Goal: Transaction & Acquisition: Purchase product/service

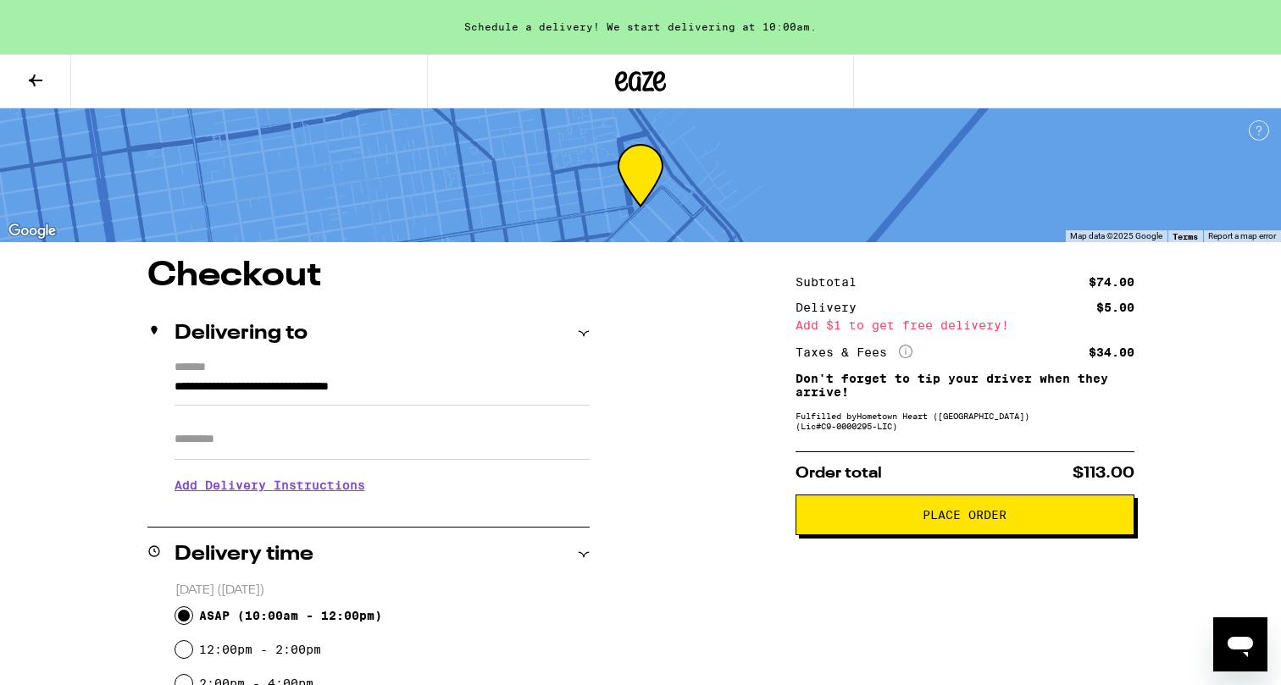
click at [872, 493] on div "Order total $113.00 Place Order" at bounding box center [964, 493] width 339 height 84
click at [883, 521] on span "Place Order" at bounding box center [965, 515] width 310 height 12
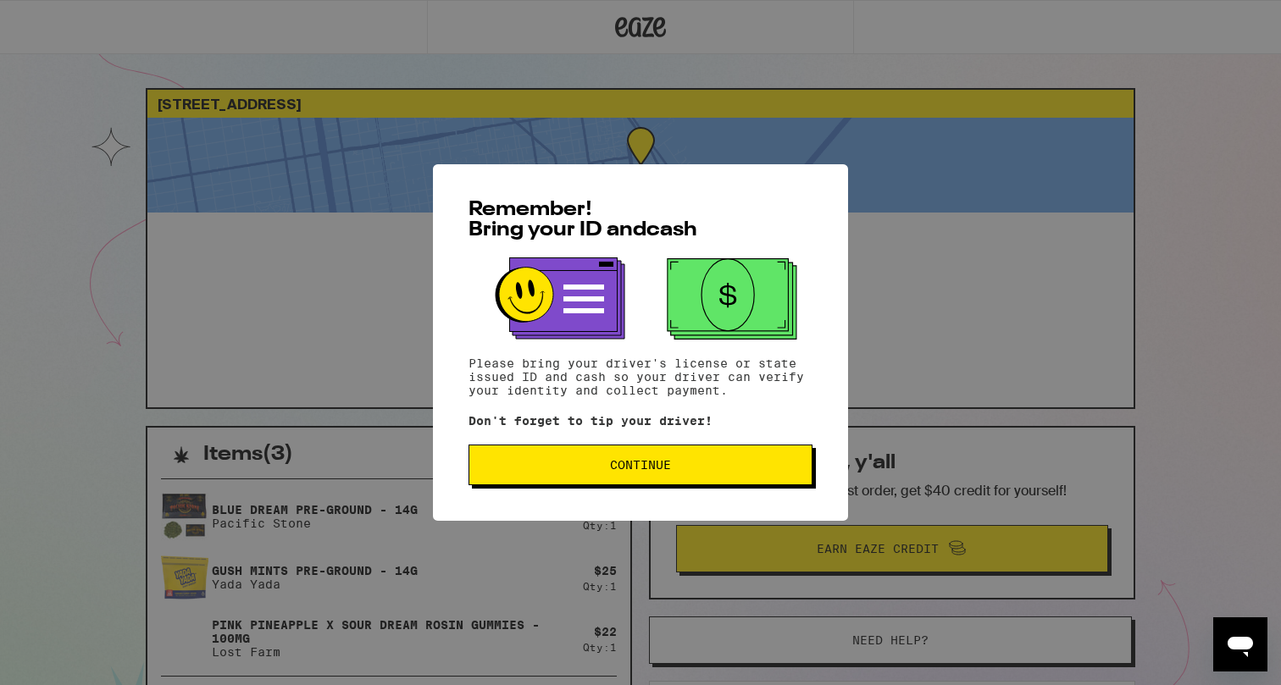
click at [692, 464] on span "Continue" at bounding box center [640, 465] width 315 height 12
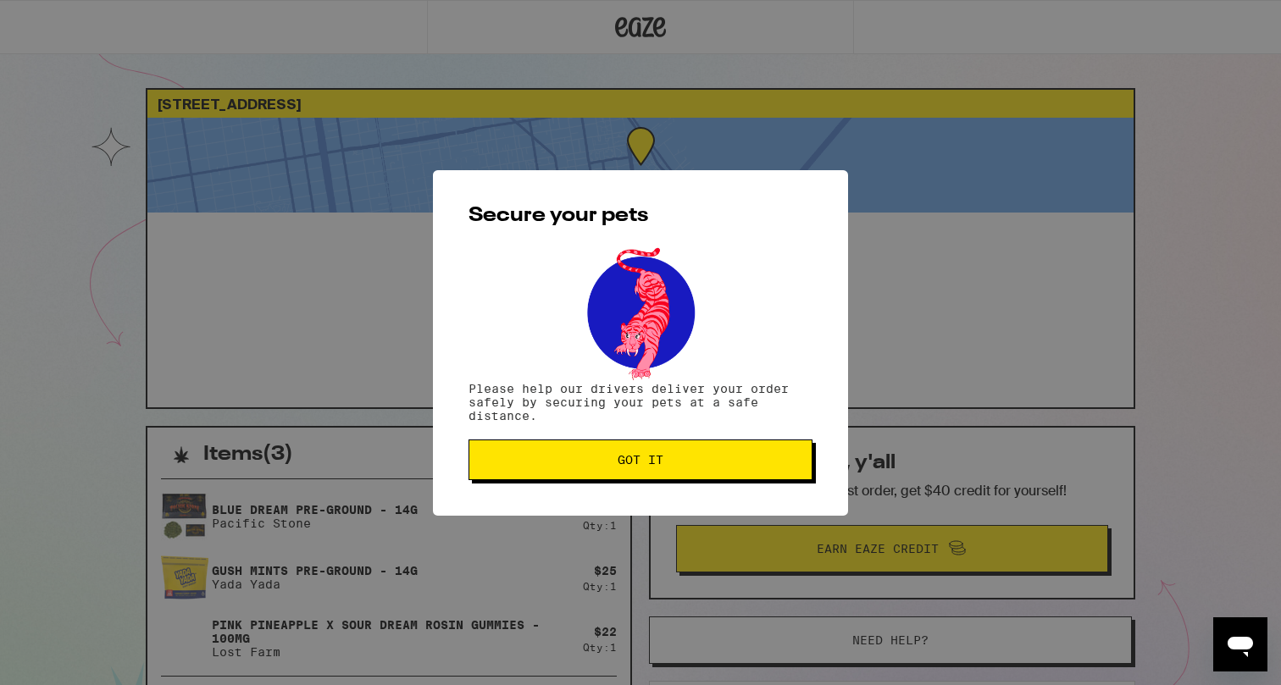
click at [692, 464] on span "Got it" at bounding box center [640, 460] width 315 height 12
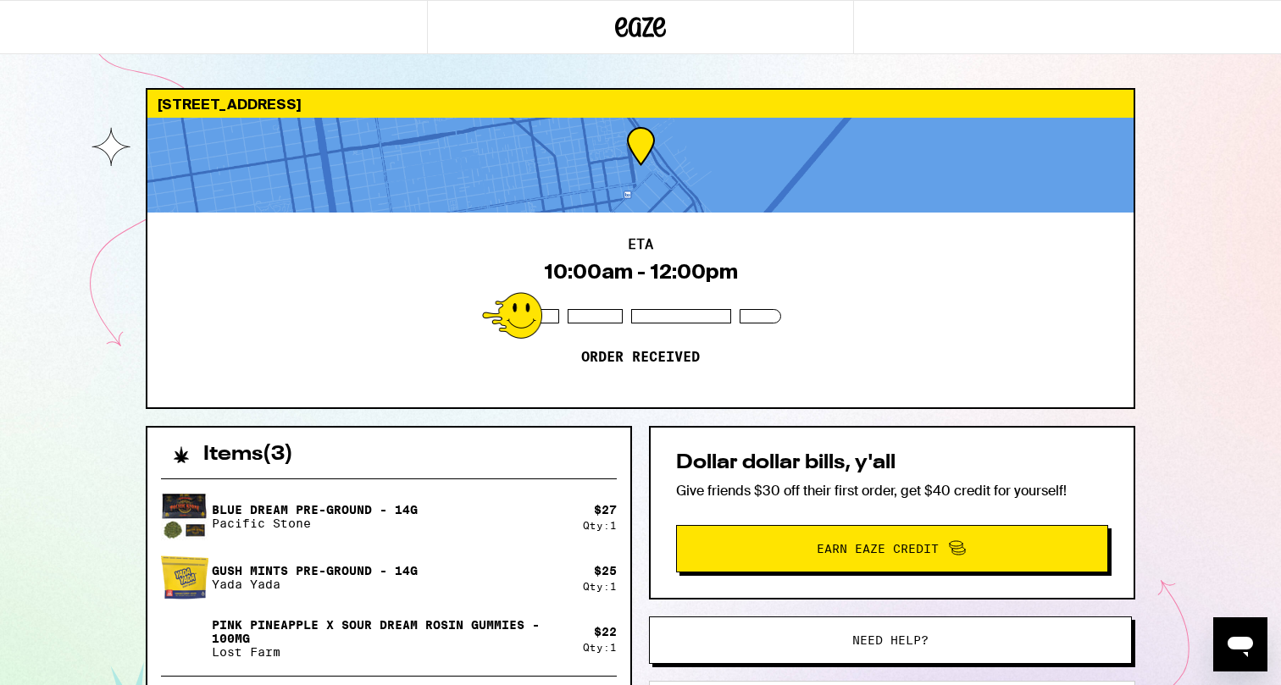
click at [883, 543] on span "Earn Eaze Credit" at bounding box center [878, 549] width 122 height 12
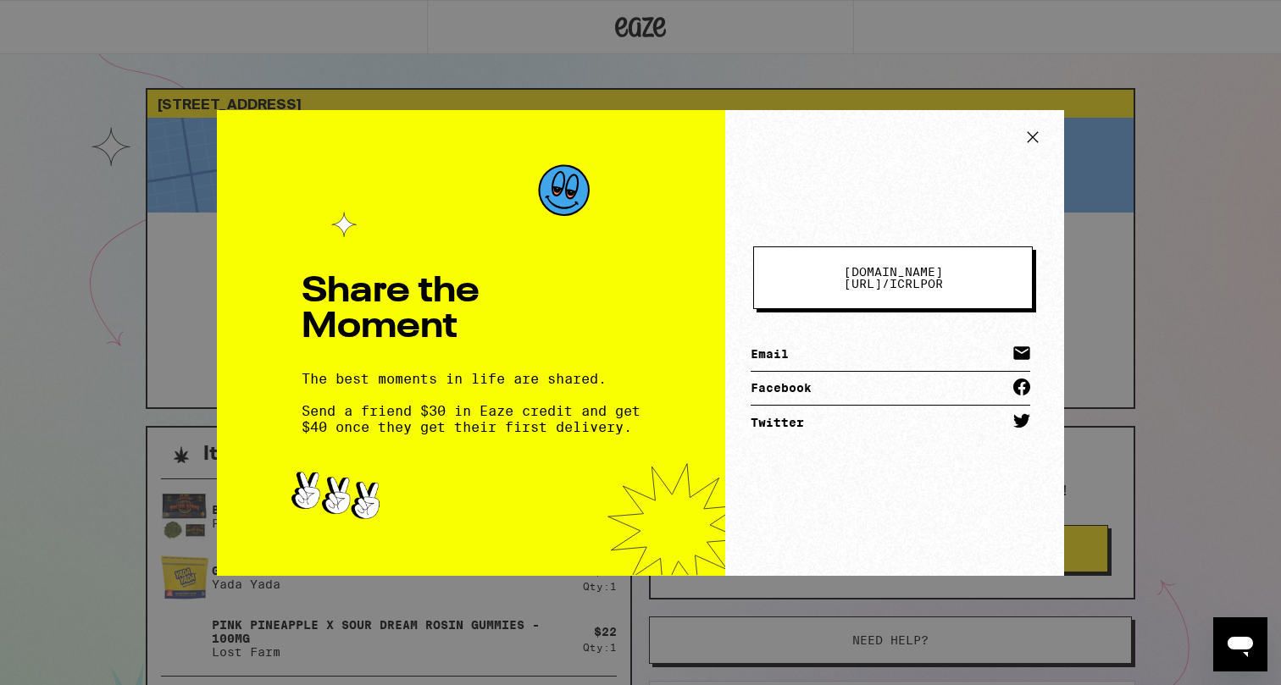
click at [1035, 132] on icon at bounding box center [1032, 137] width 25 height 25
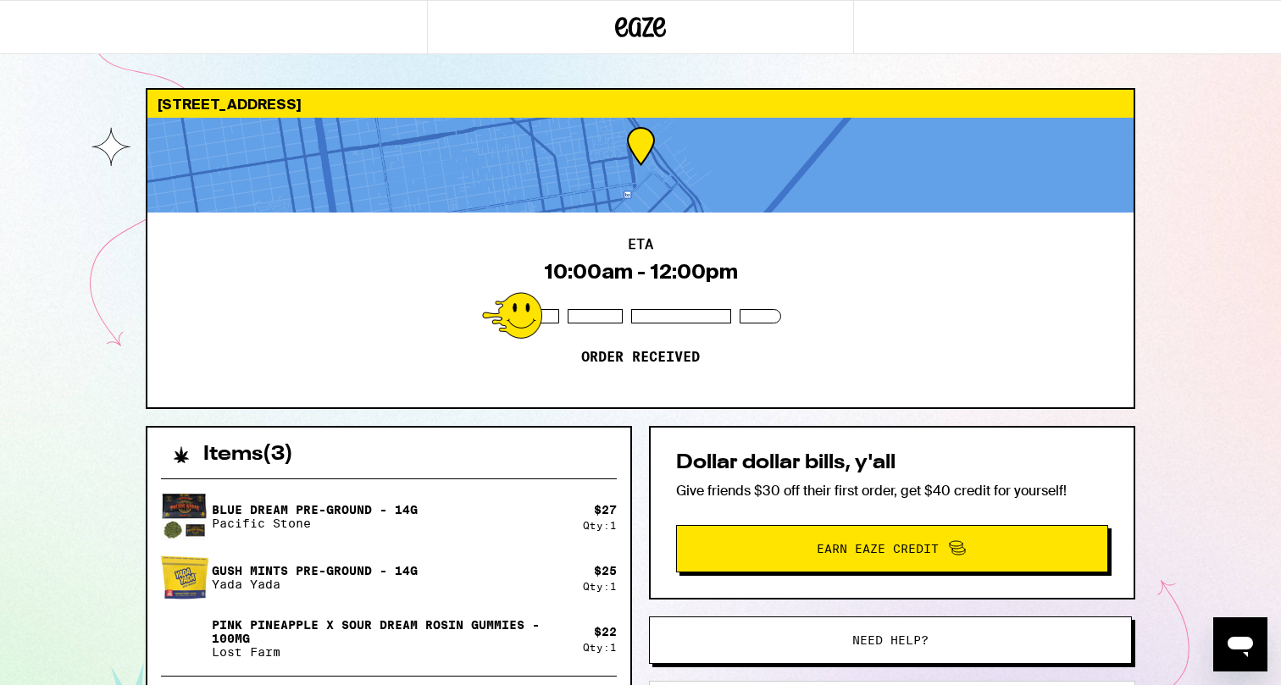
click at [871, 631] on button "Need help?" at bounding box center [890, 640] width 483 height 47
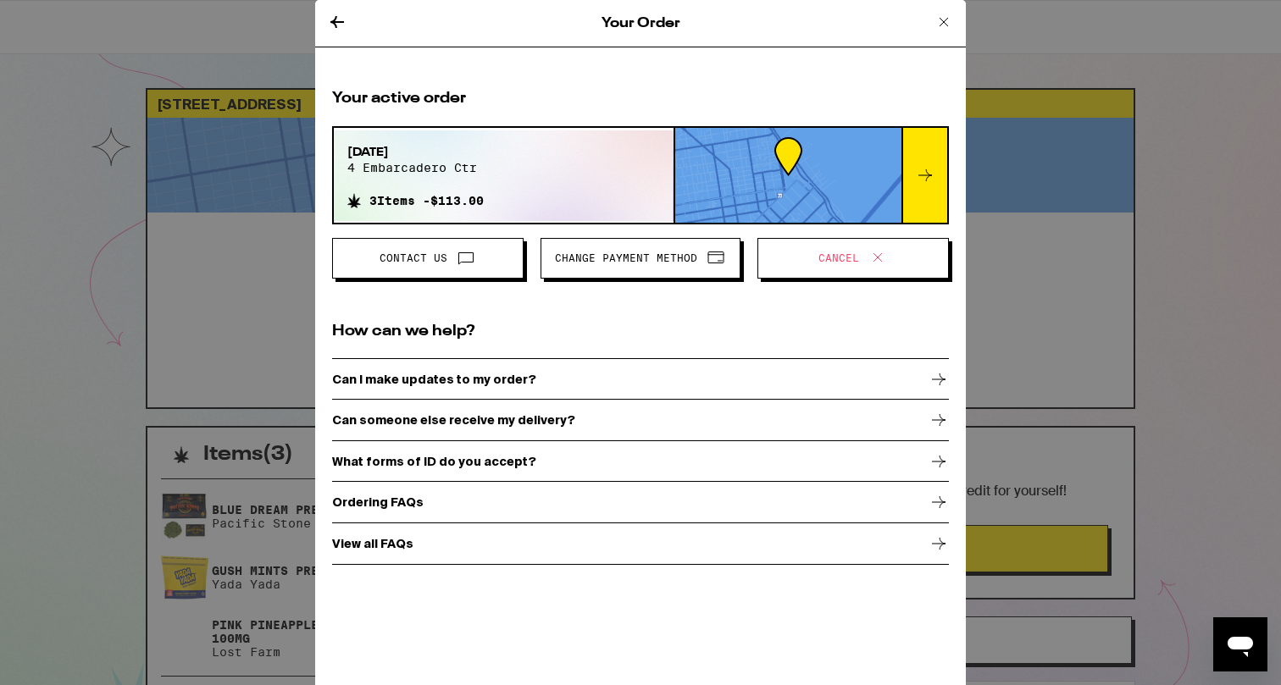
click at [833, 271] on button "Cancel" at bounding box center [852, 258] width 191 height 41
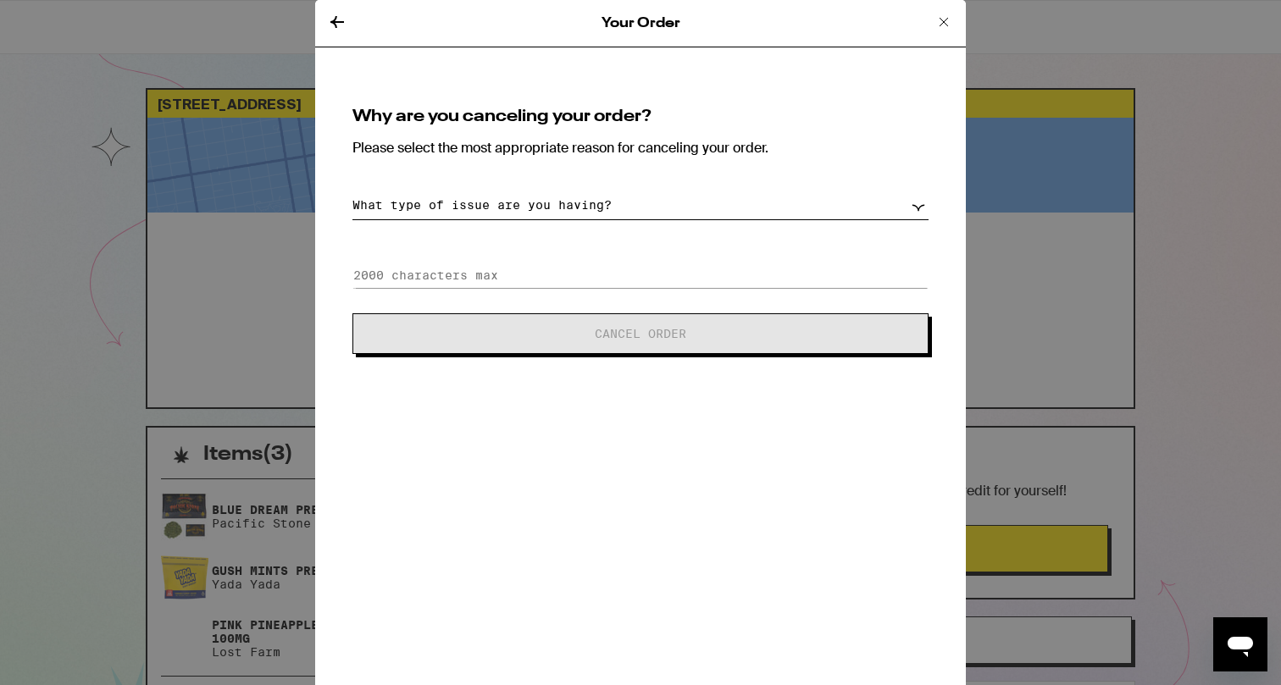
click at [682, 198] on select "What type of issue are you having? Order taking too long Order arriving too soo…" at bounding box center [640, 206] width 576 height 30
select select "change-order"
click at [352, 191] on select "What type of issue are you having? Order taking too long Order arriving too soo…" at bounding box center [640, 206] width 576 height 30
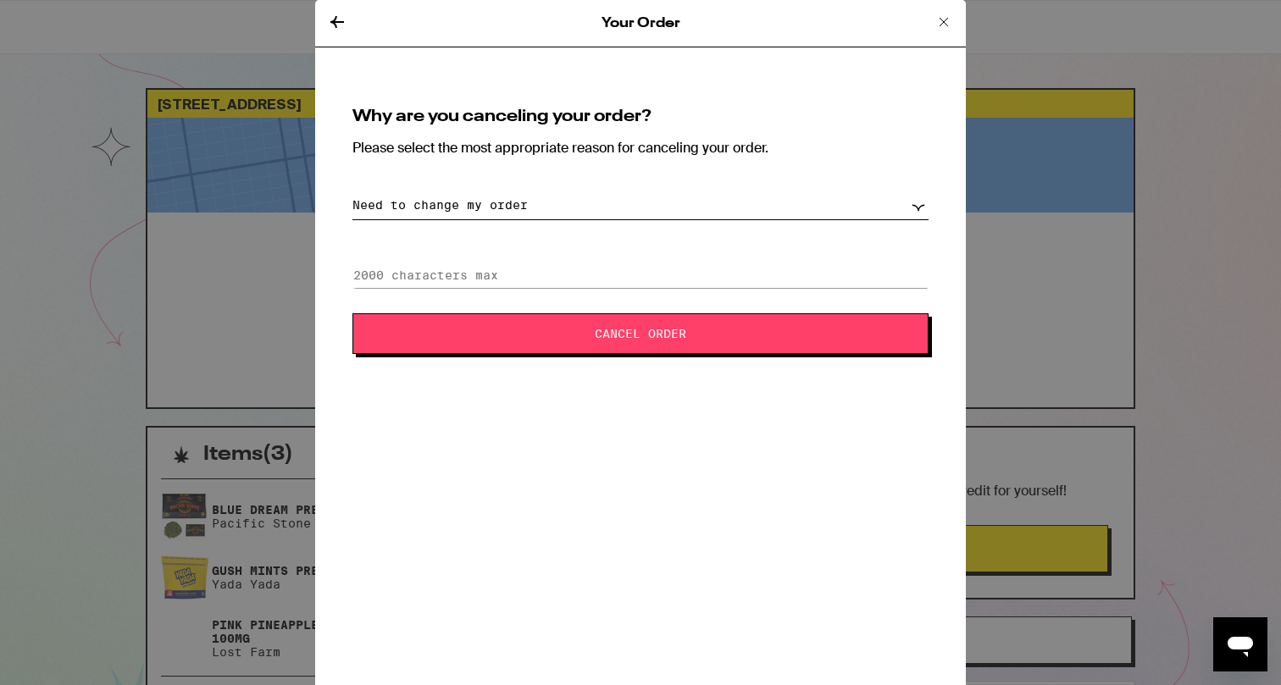
click at [546, 326] on button "Cancel Order" at bounding box center [640, 333] width 576 height 41
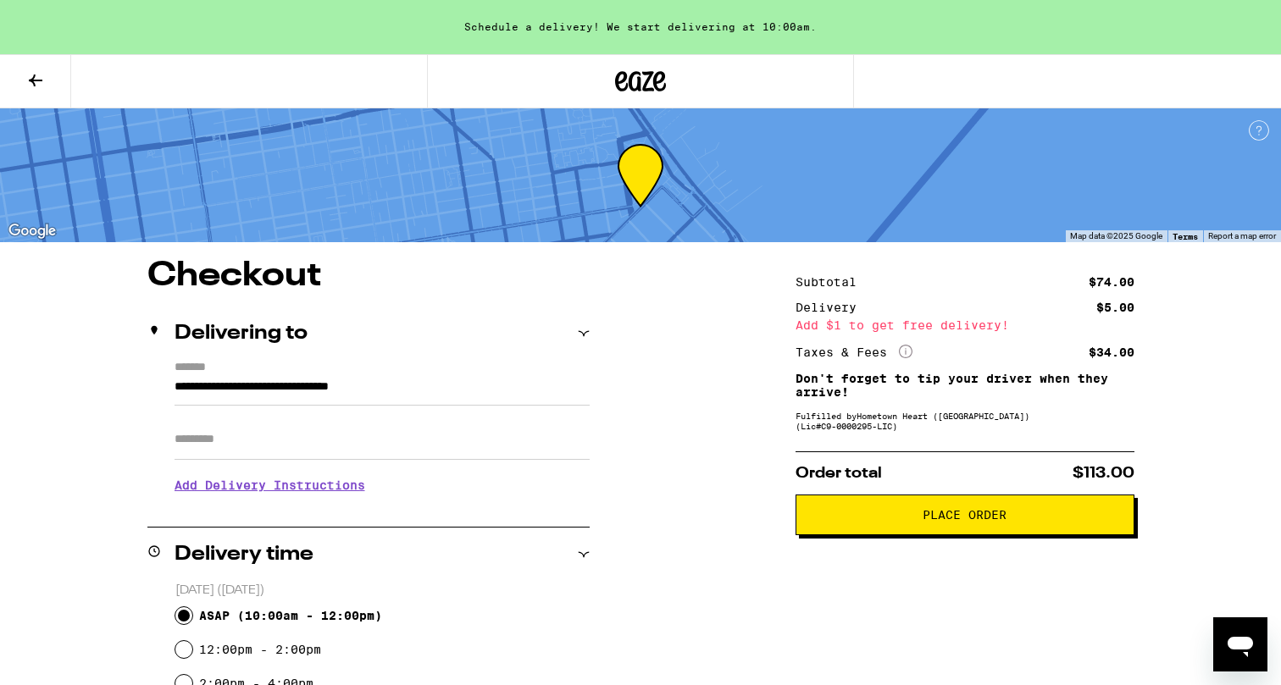
click at [377, 385] on input "**********" at bounding box center [381, 391] width 415 height 29
click at [37, 76] on icon at bounding box center [35, 80] width 20 height 20
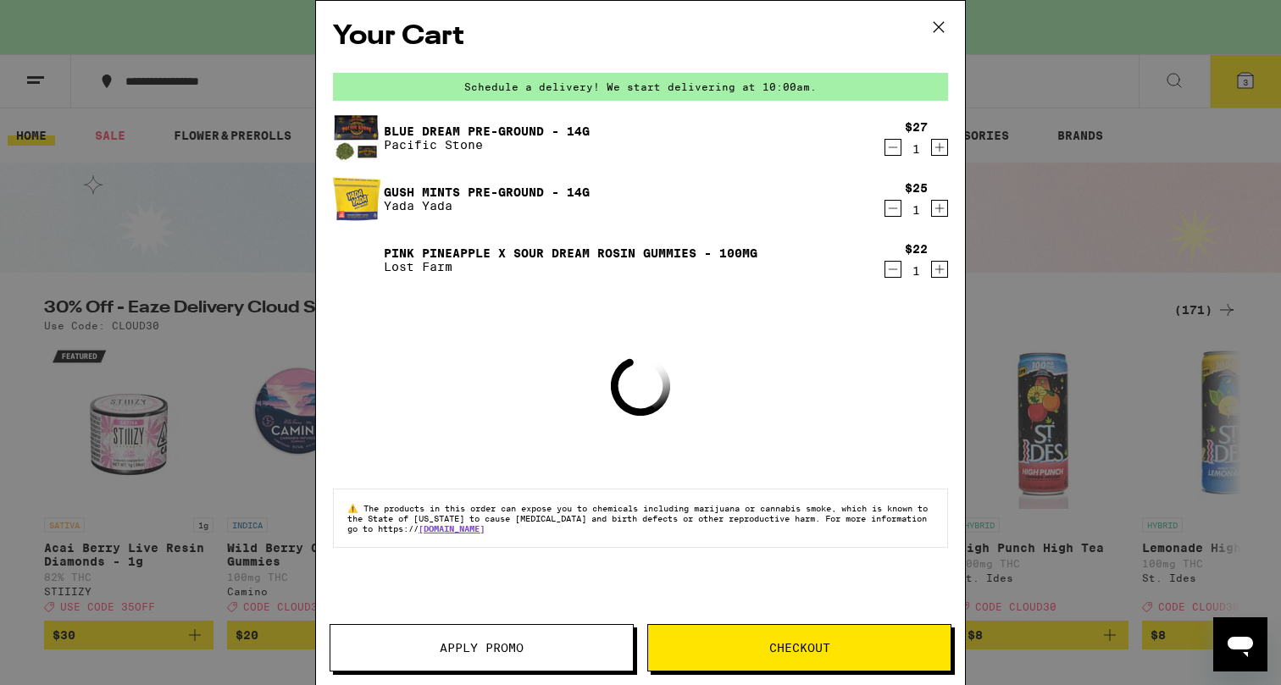
click at [943, 17] on icon at bounding box center [938, 26] width 25 height 25
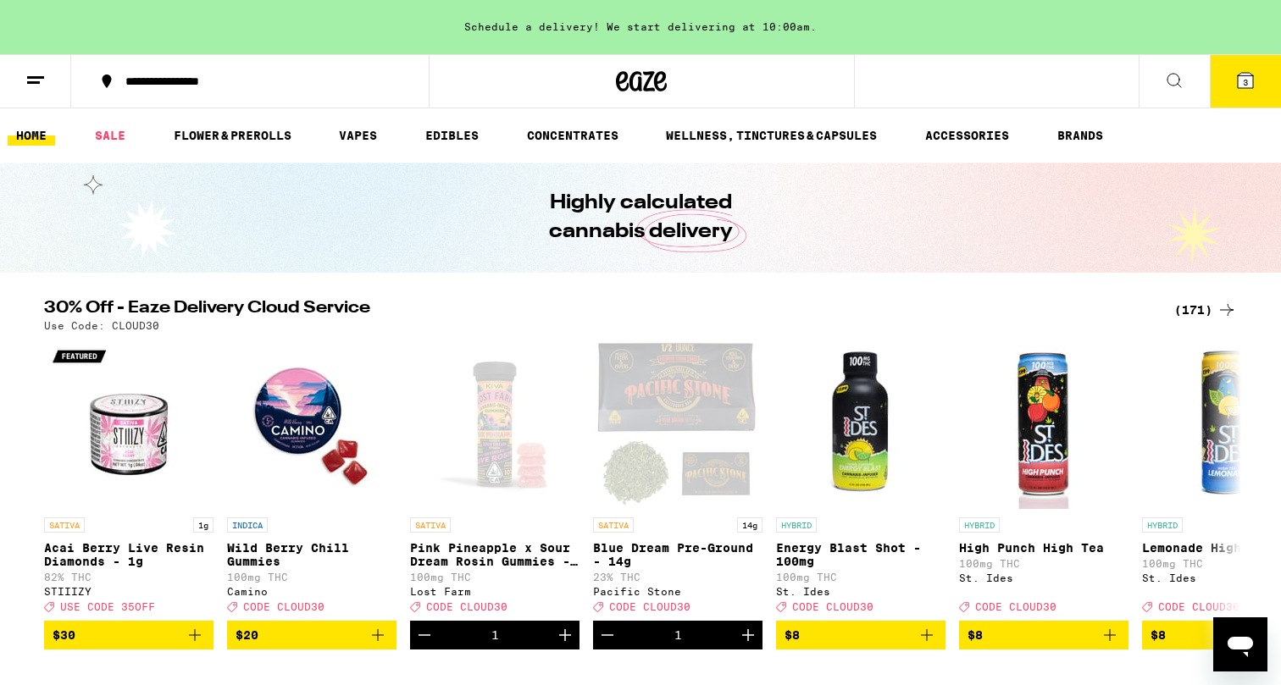
click at [244, 81] on div "**********" at bounding box center [260, 81] width 286 height 12
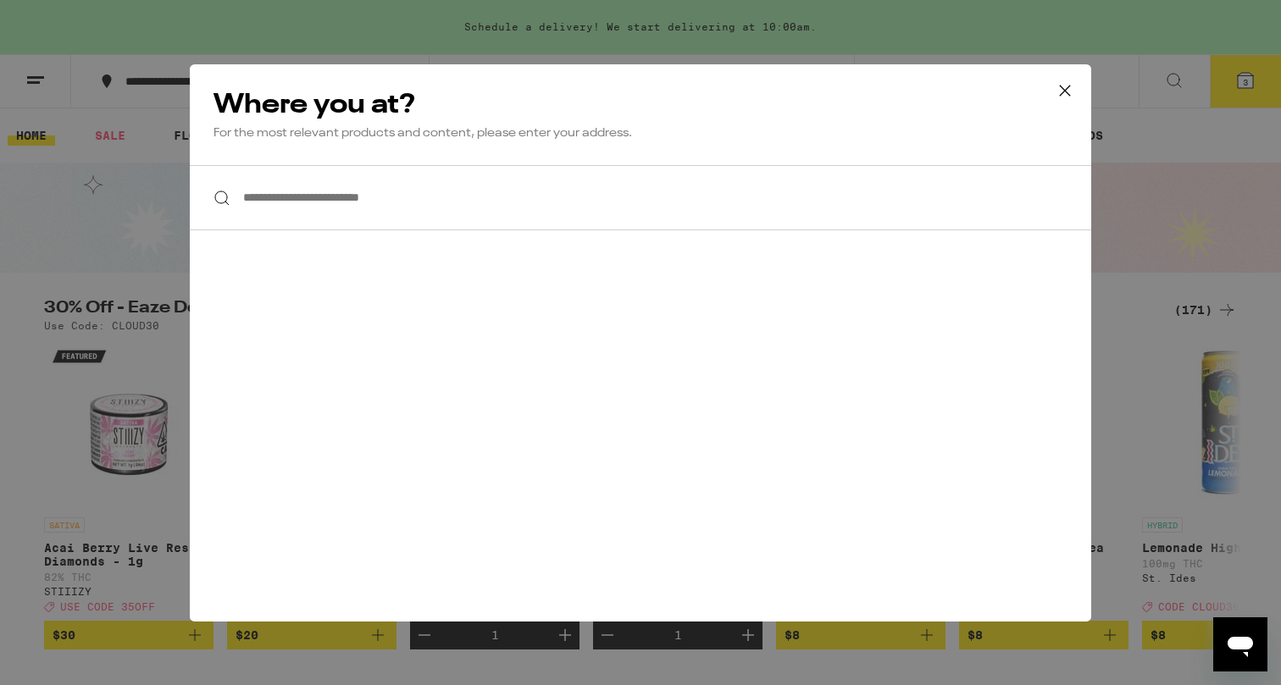
click at [331, 203] on input "**********" at bounding box center [640, 197] width 901 height 65
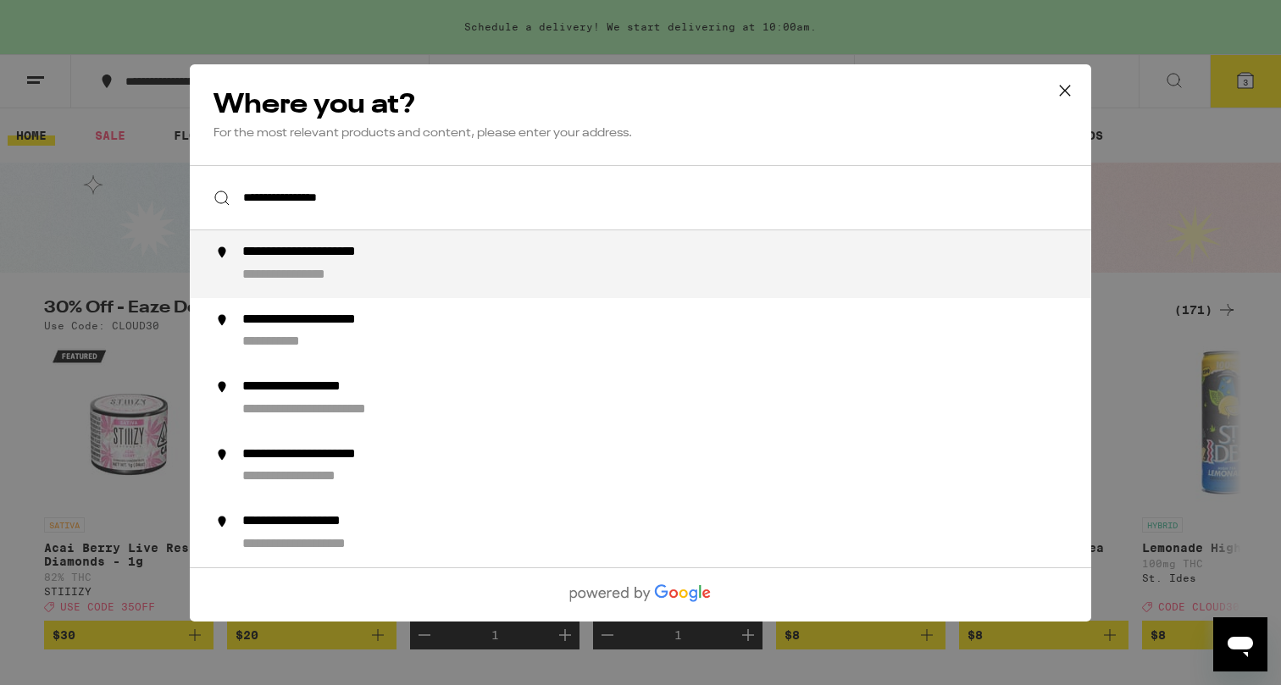
click at [324, 269] on div "**********" at bounding box center [312, 275] width 140 height 18
type input "**********"
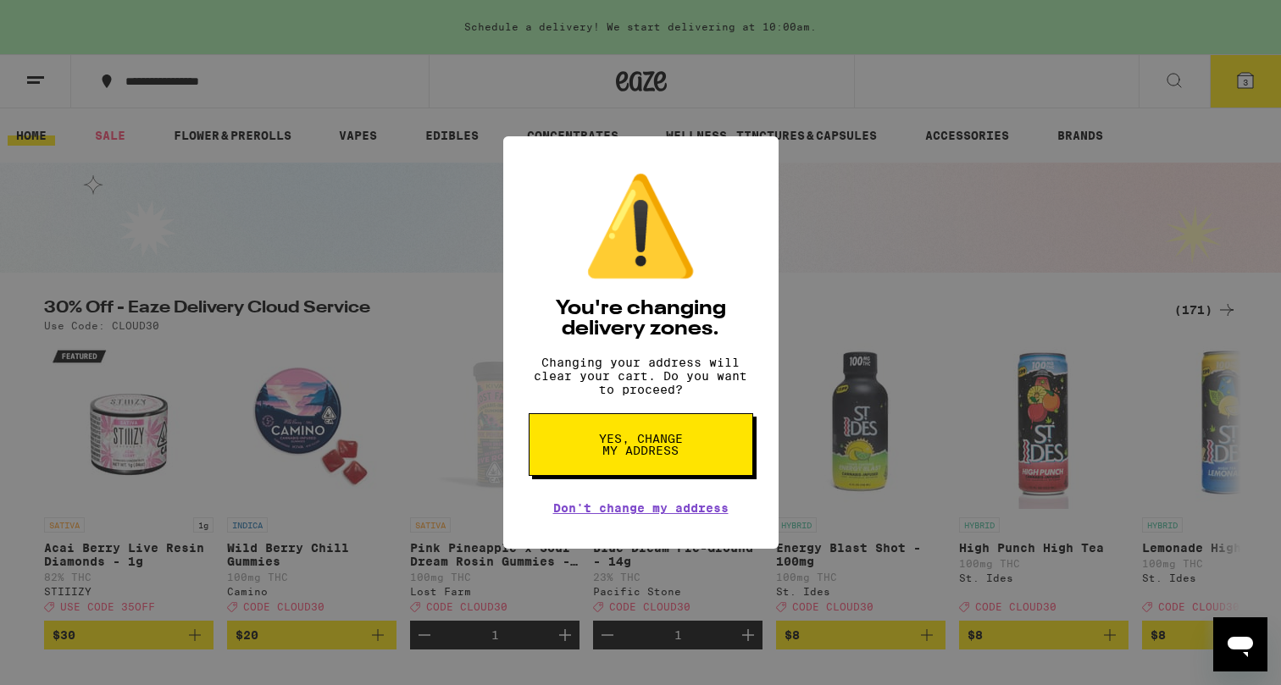
click at [649, 457] on span "Yes, change my address" at bounding box center [640, 445] width 87 height 24
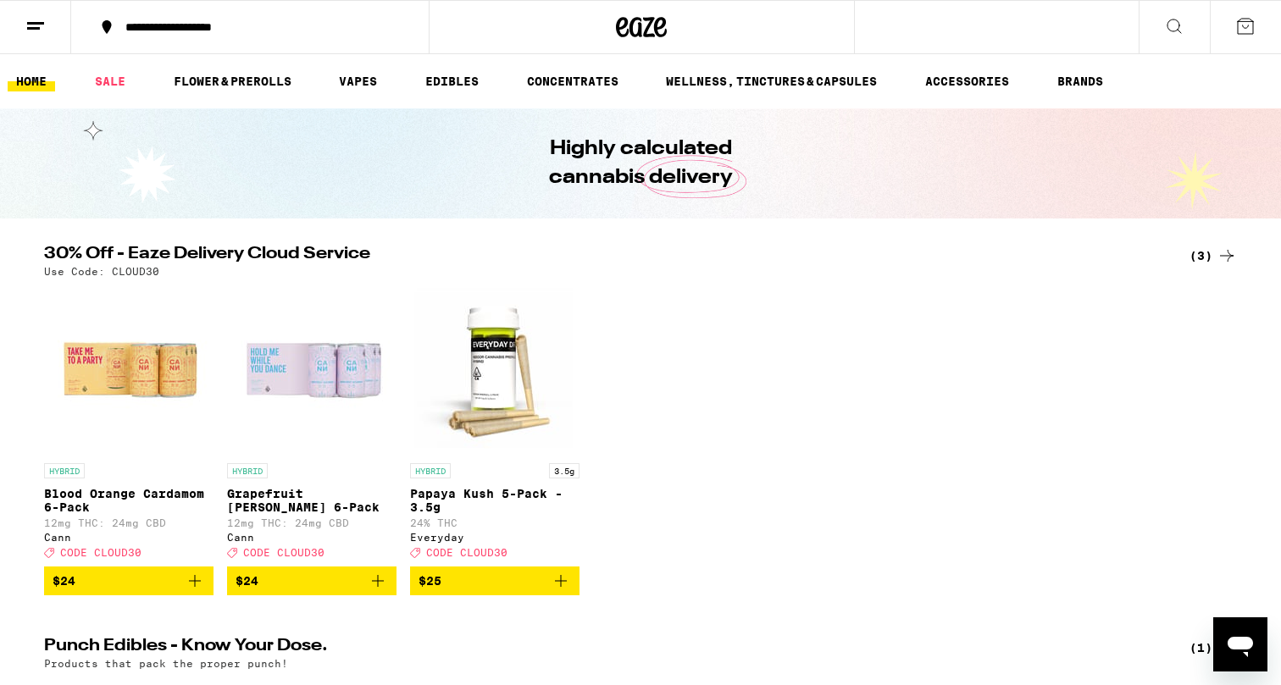
click at [561, 587] on icon "Add to bag" at bounding box center [561, 581] width 12 height 12
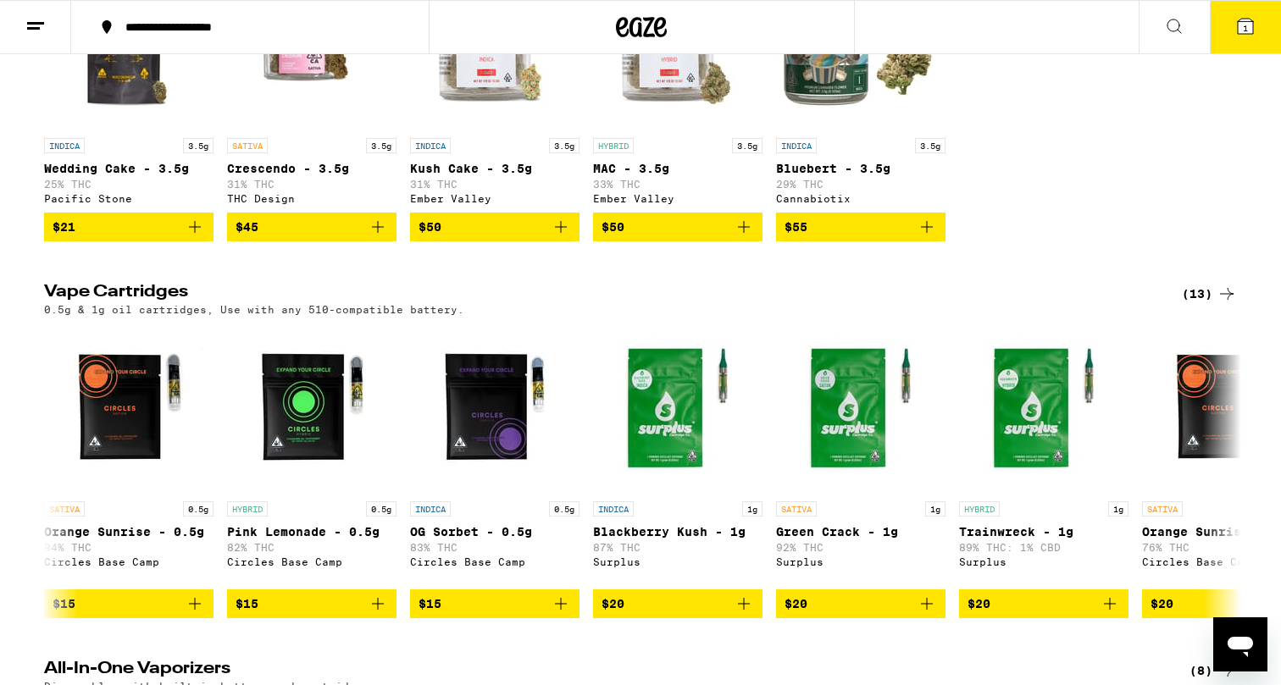
scroll to position [1707, 0]
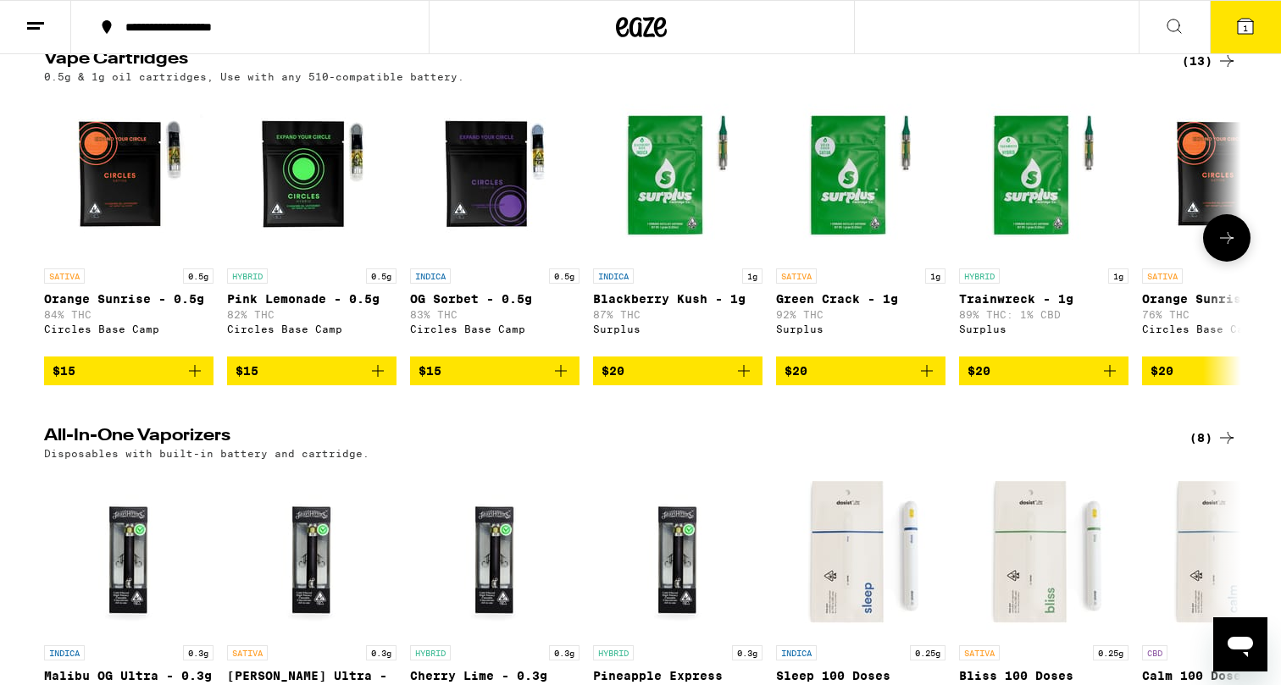
click at [1105, 381] on icon "Add to bag" at bounding box center [1109, 371] width 20 height 20
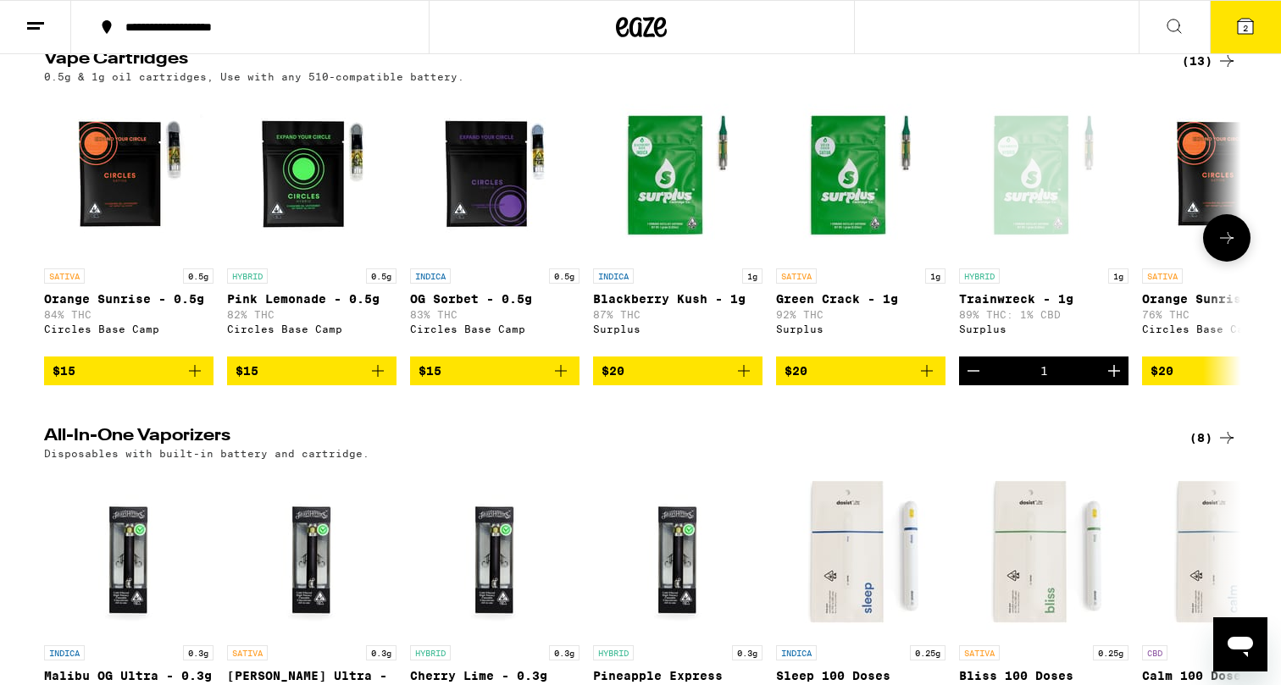
click at [915, 381] on span "$20" at bounding box center [860, 371] width 152 height 20
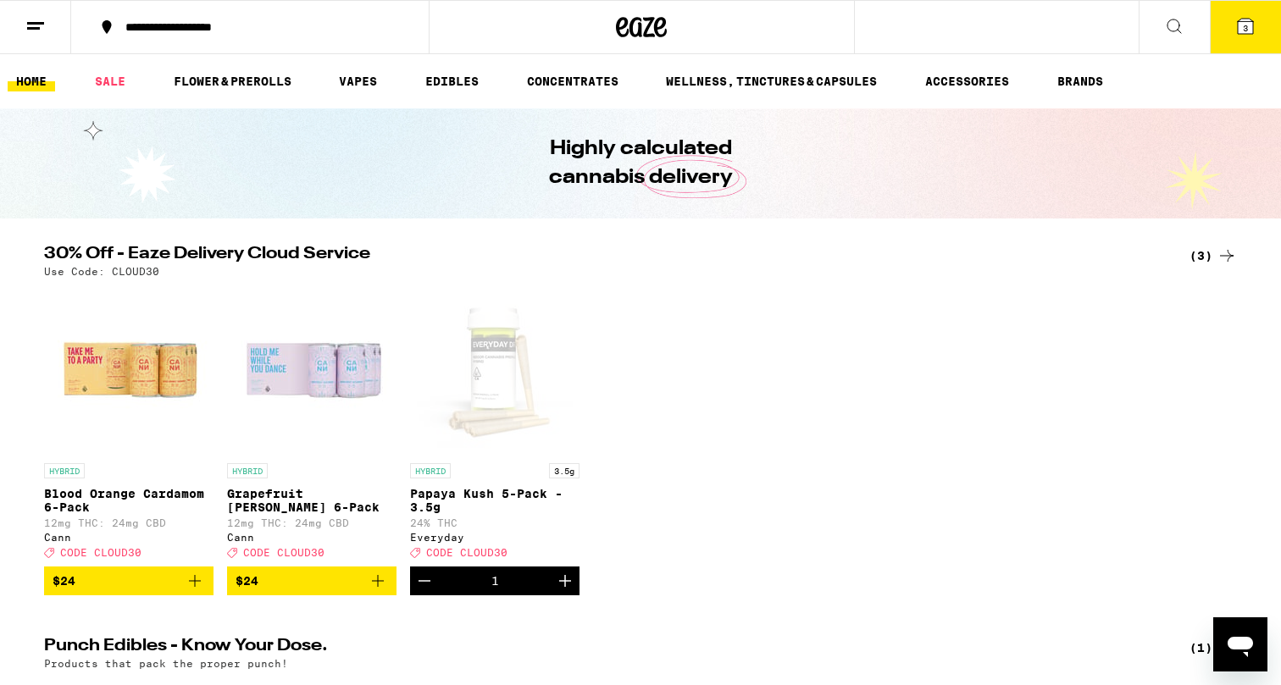
scroll to position [0, 0]
click at [1248, 30] on icon at bounding box center [1245, 26] width 15 height 15
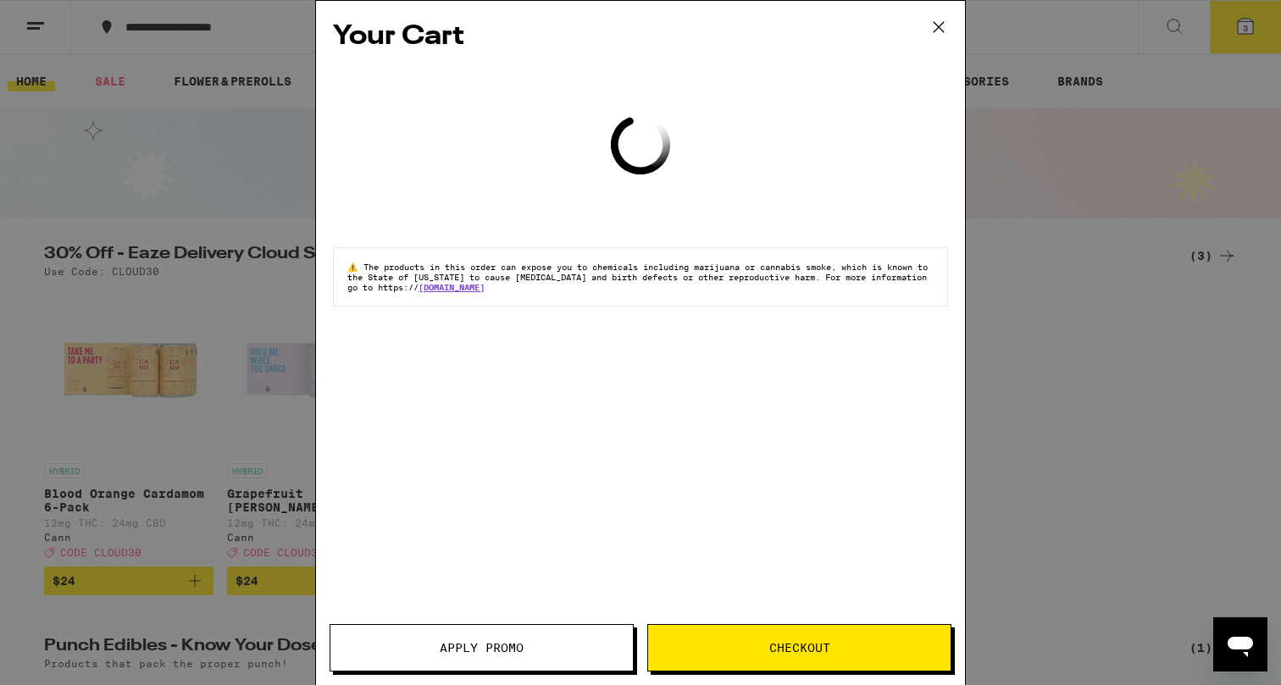
click at [772, 650] on span "Checkout" at bounding box center [799, 648] width 61 height 12
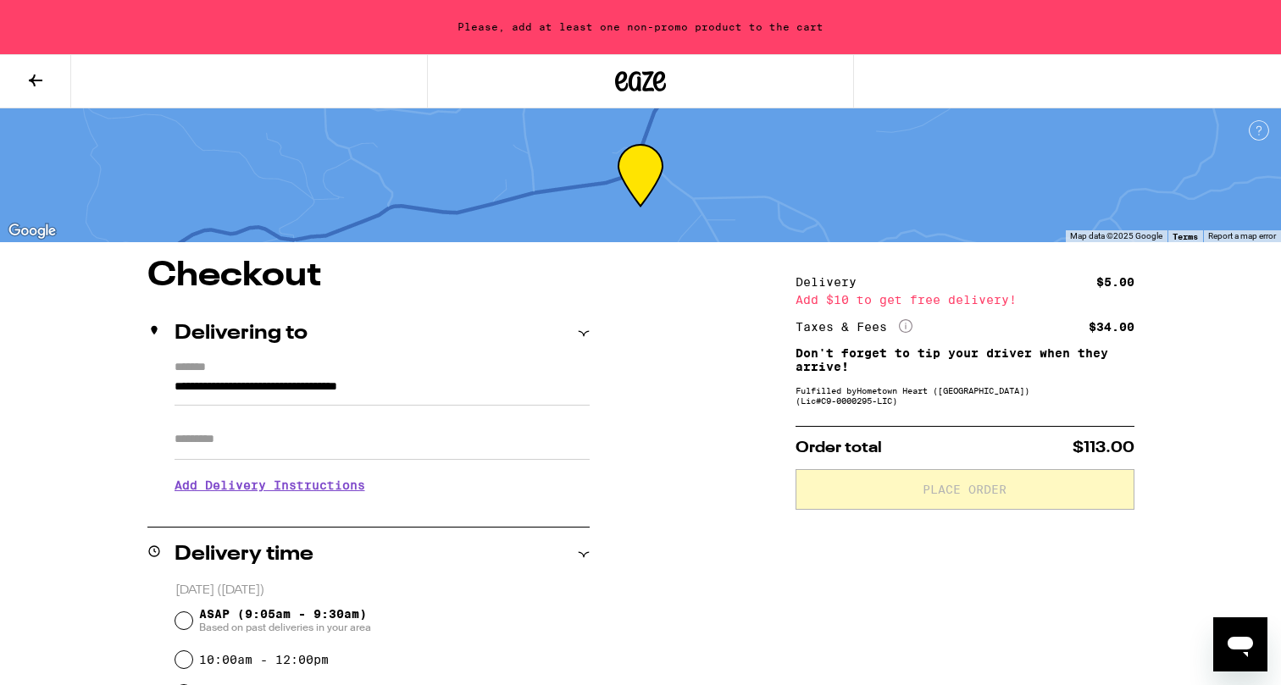
click at [34, 74] on icon at bounding box center [35, 80] width 20 height 20
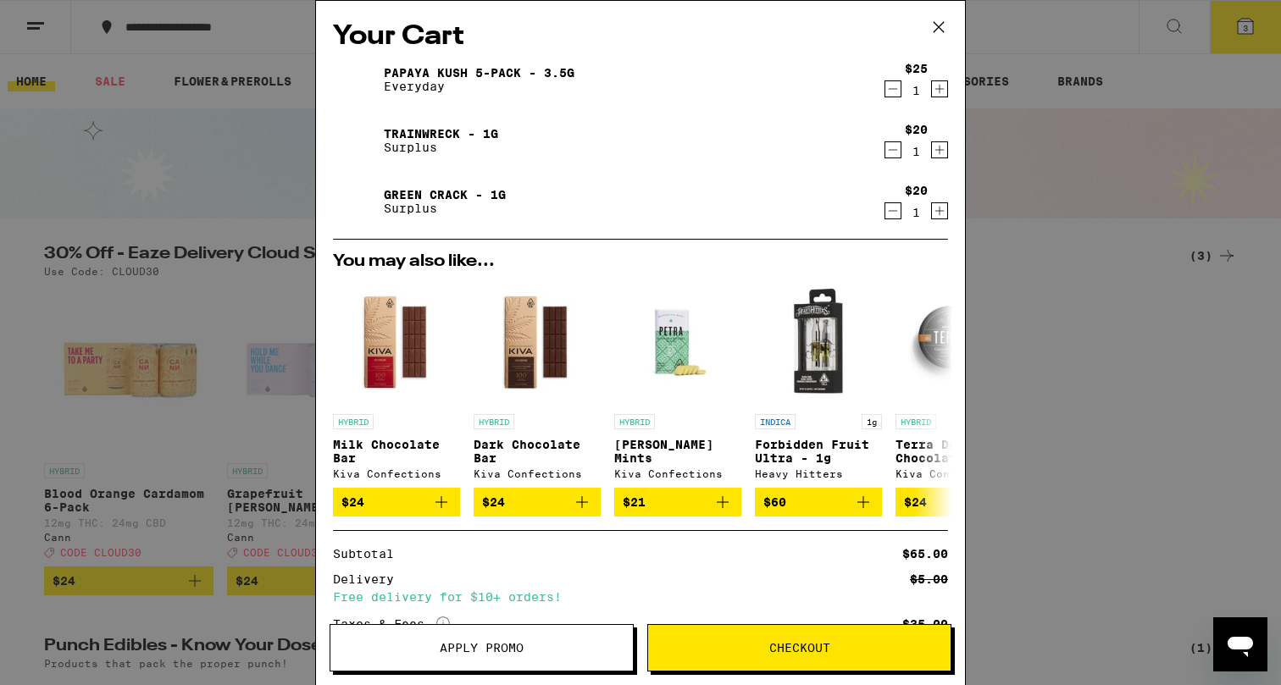
click at [938, 36] on icon at bounding box center [938, 26] width 25 height 25
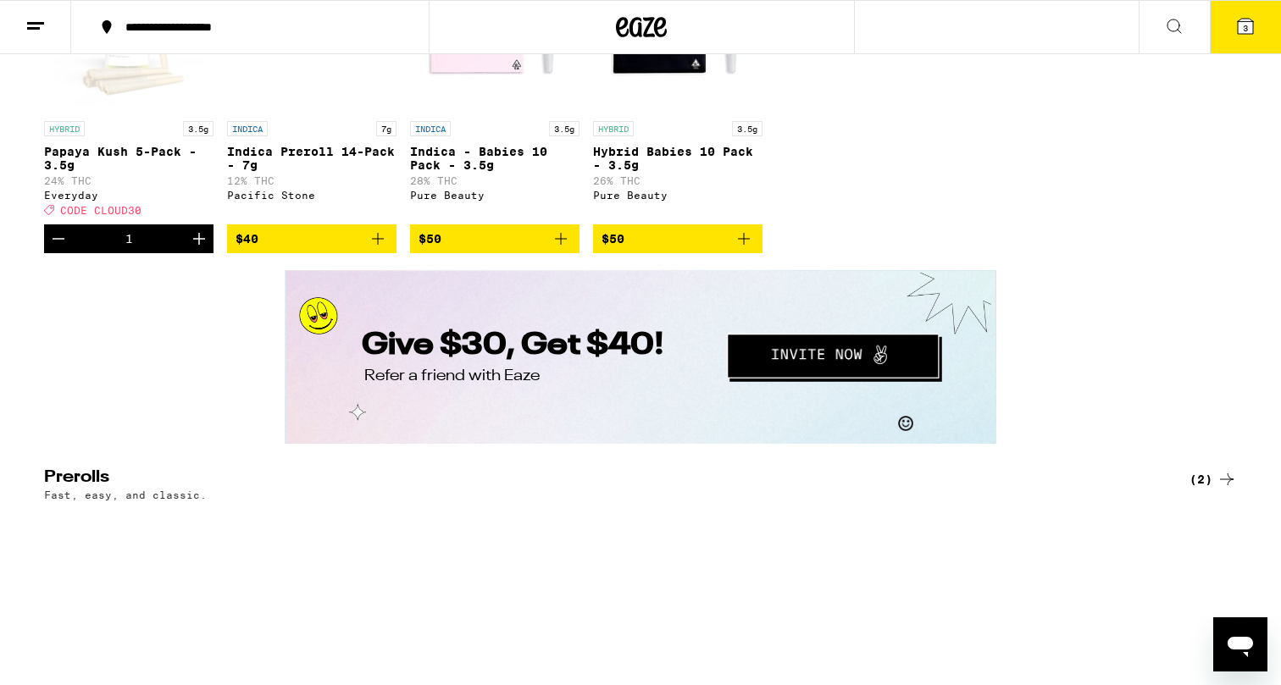
scroll to position [2744, 0]
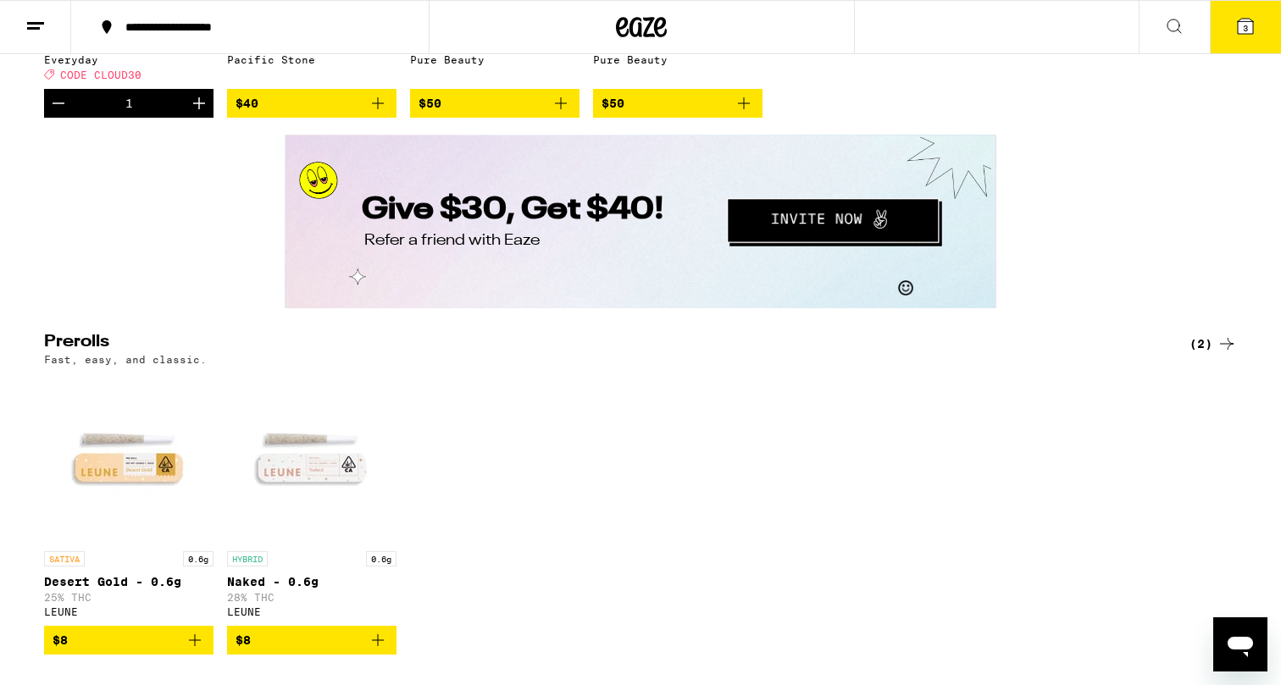
click at [388, 118] on button "$40" at bounding box center [311, 103] width 169 height 29
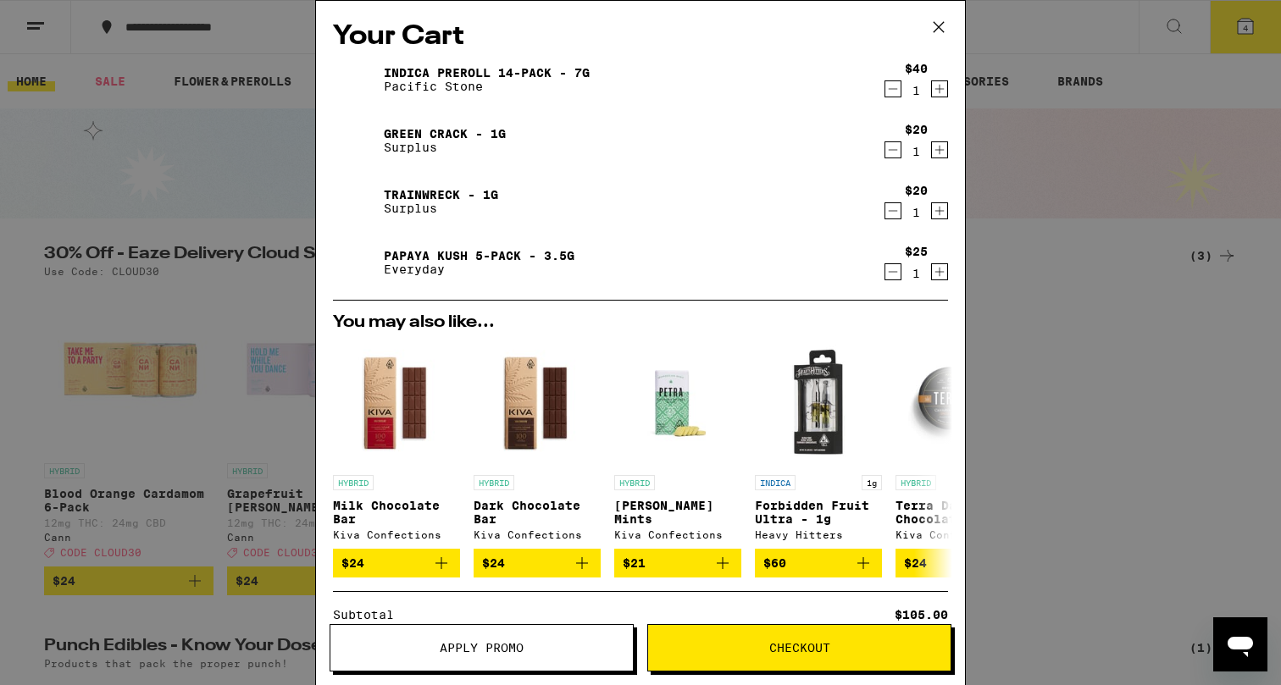
click at [850, 650] on span "Checkout" at bounding box center [799, 648] width 302 height 12
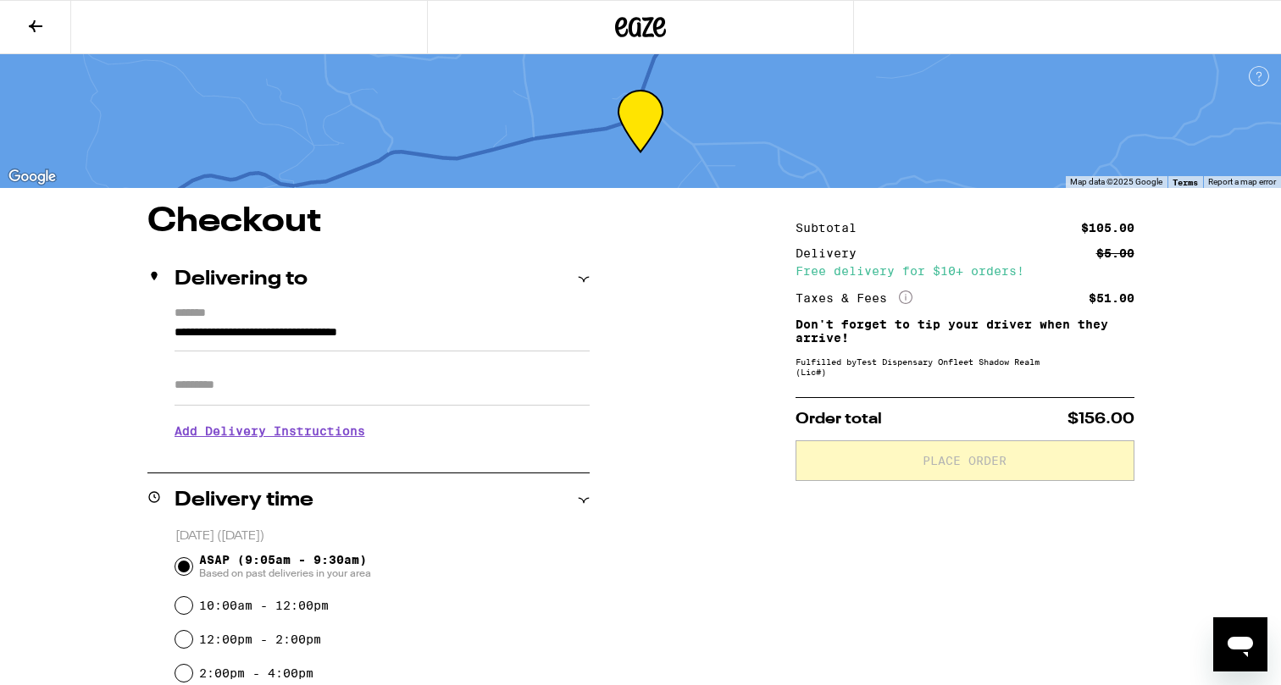
click at [184, 563] on input "ASAP (9:05am - 9:30am) Based on past deliveries in your area" at bounding box center [183, 566] width 17 height 17
radio input "true"
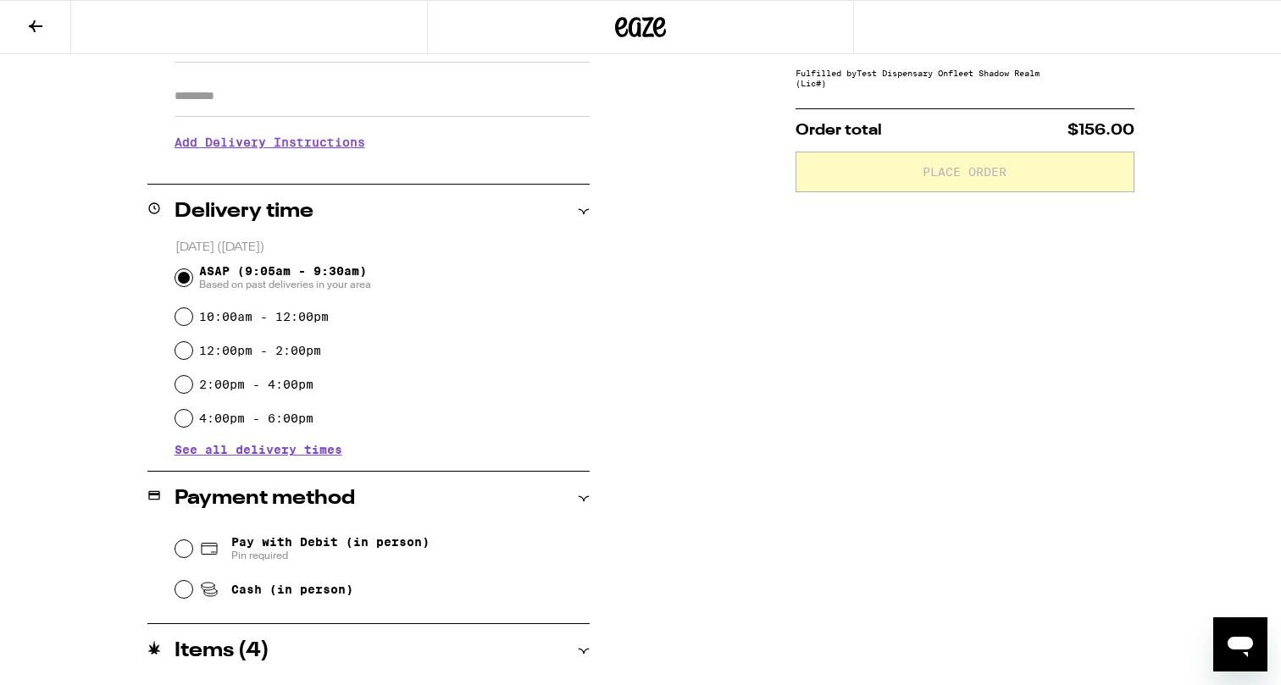
scroll to position [527, 0]
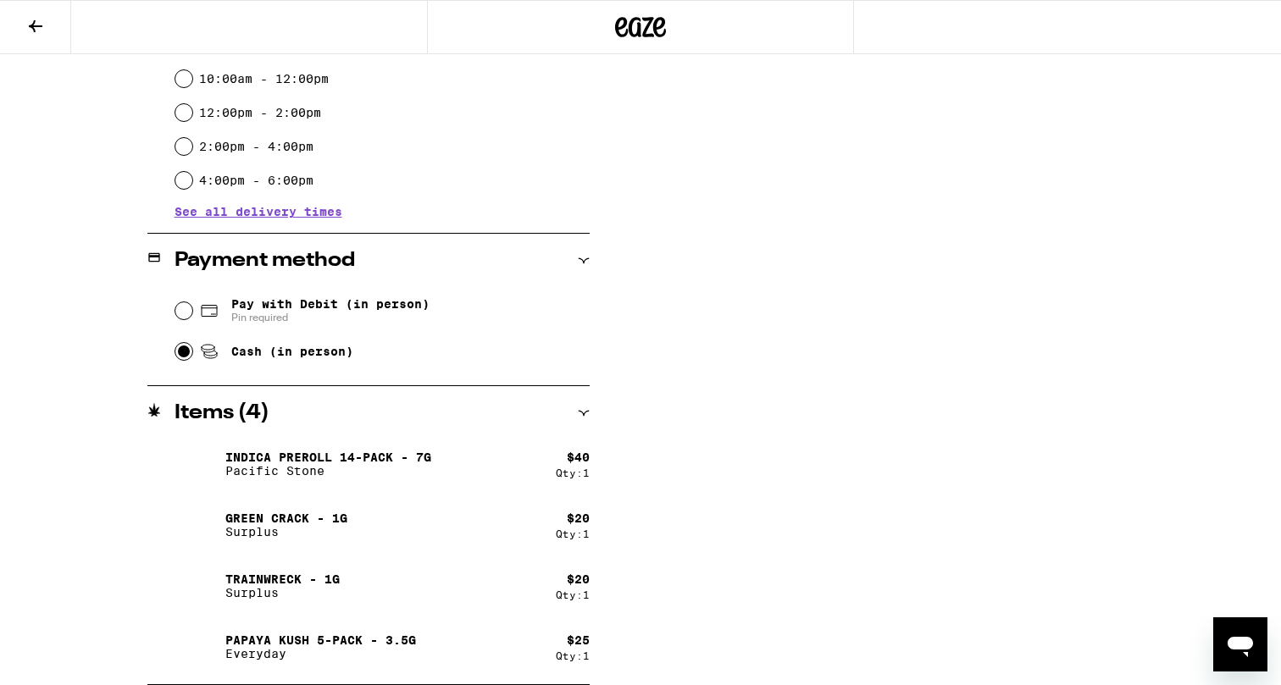
click at [178, 350] on input "Cash (in person)" at bounding box center [183, 351] width 17 height 17
radio input "true"
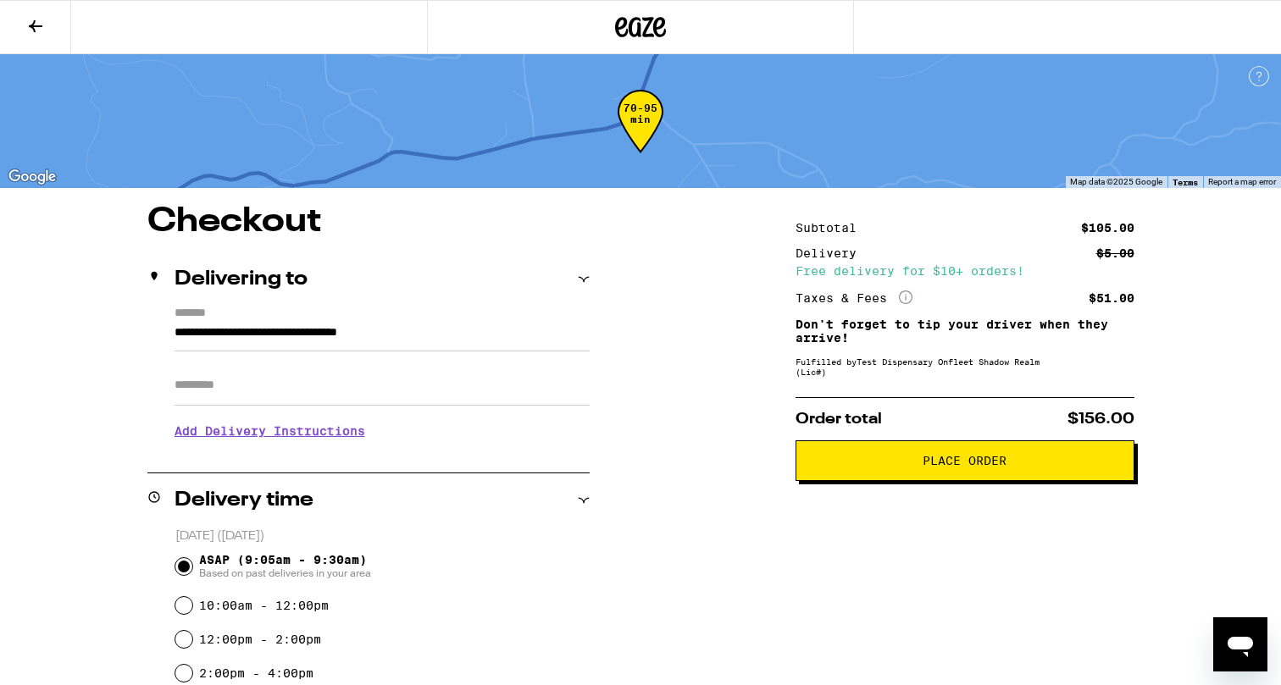
click at [969, 467] on span "Place Order" at bounding box center [964, 461] width 84 height 12
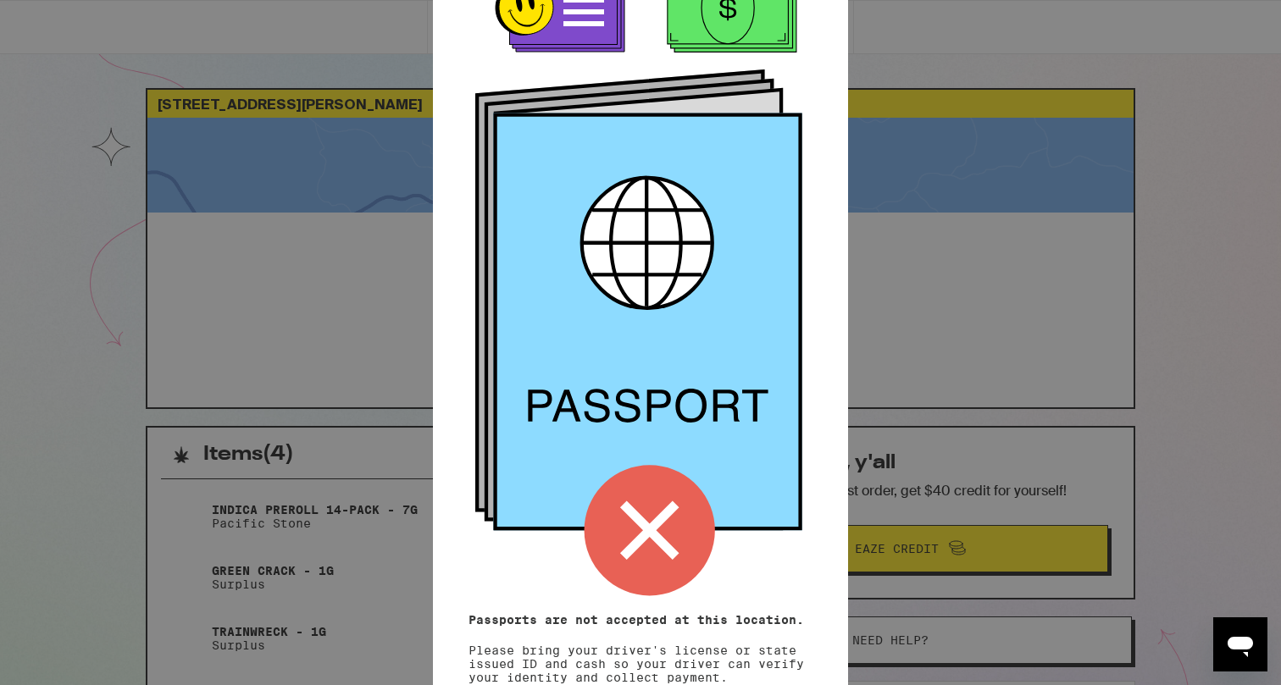
scroll to position [128, 0]
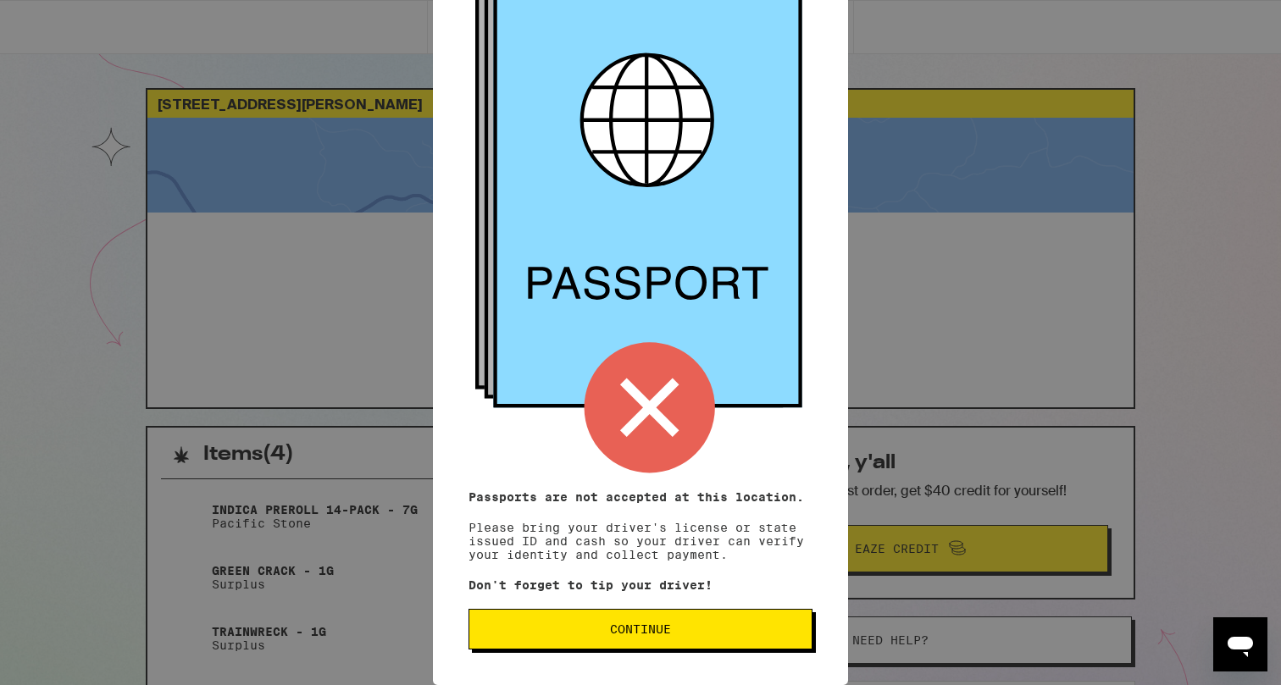
click at [670, 637] on button "Continue" at bounding box center [640, 629] width 344 height 41
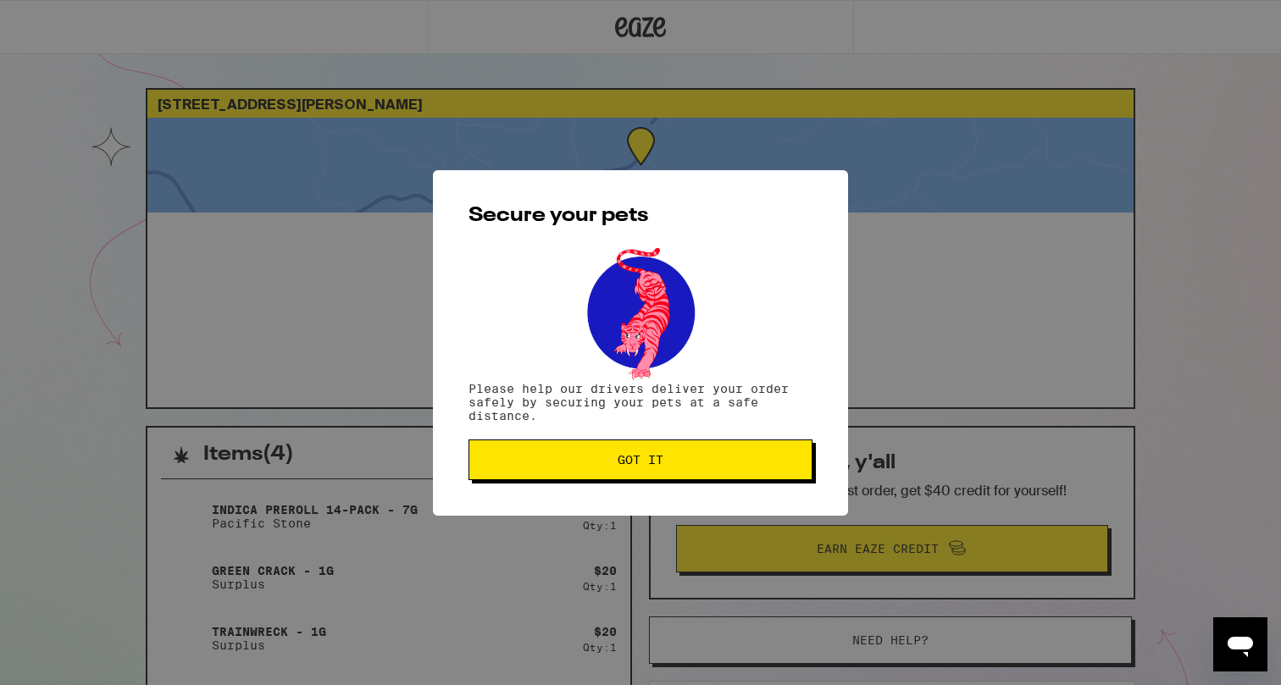
scroll to position [0, 0]
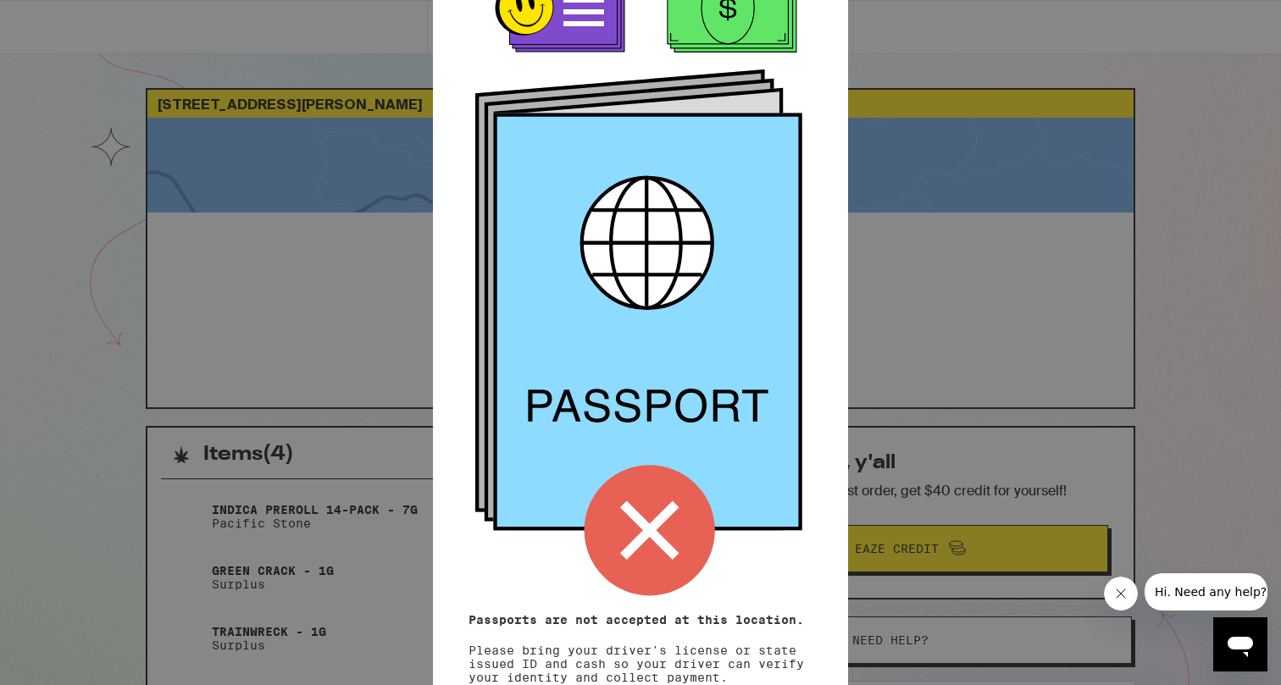
scroll to position [128, 0]
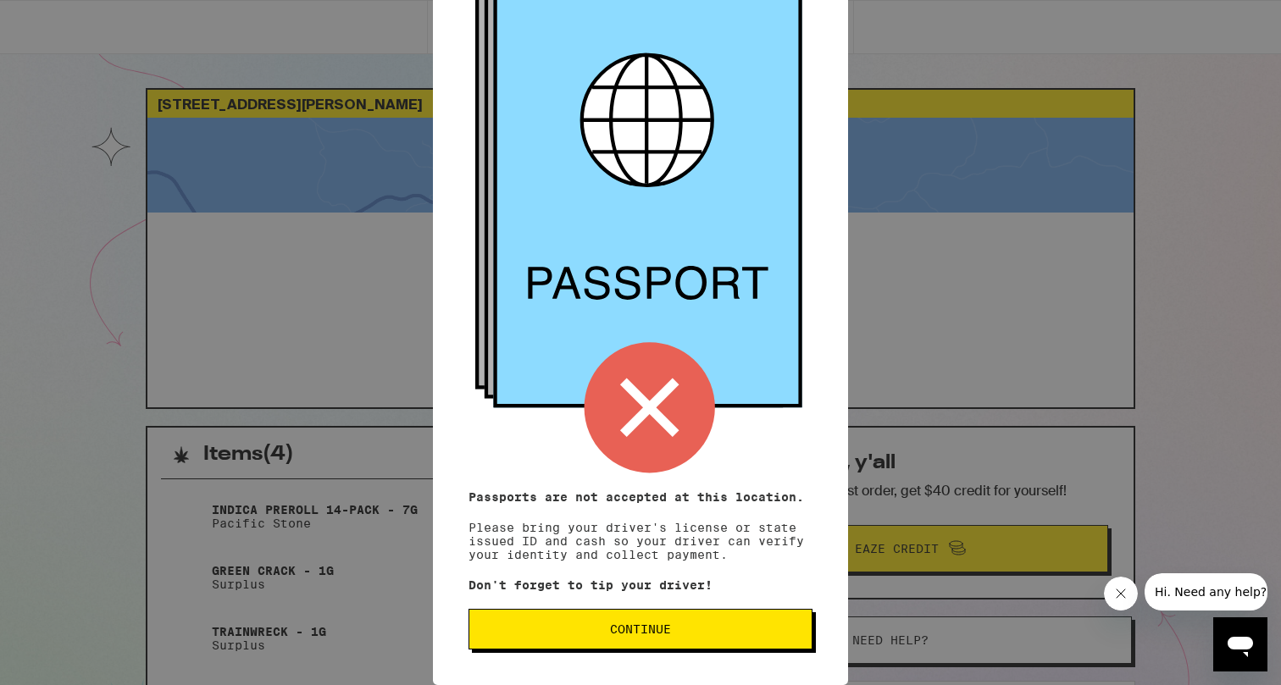
click at [688, 640] on button "Continue" at bounding box center [640, 629] width 344 height 41
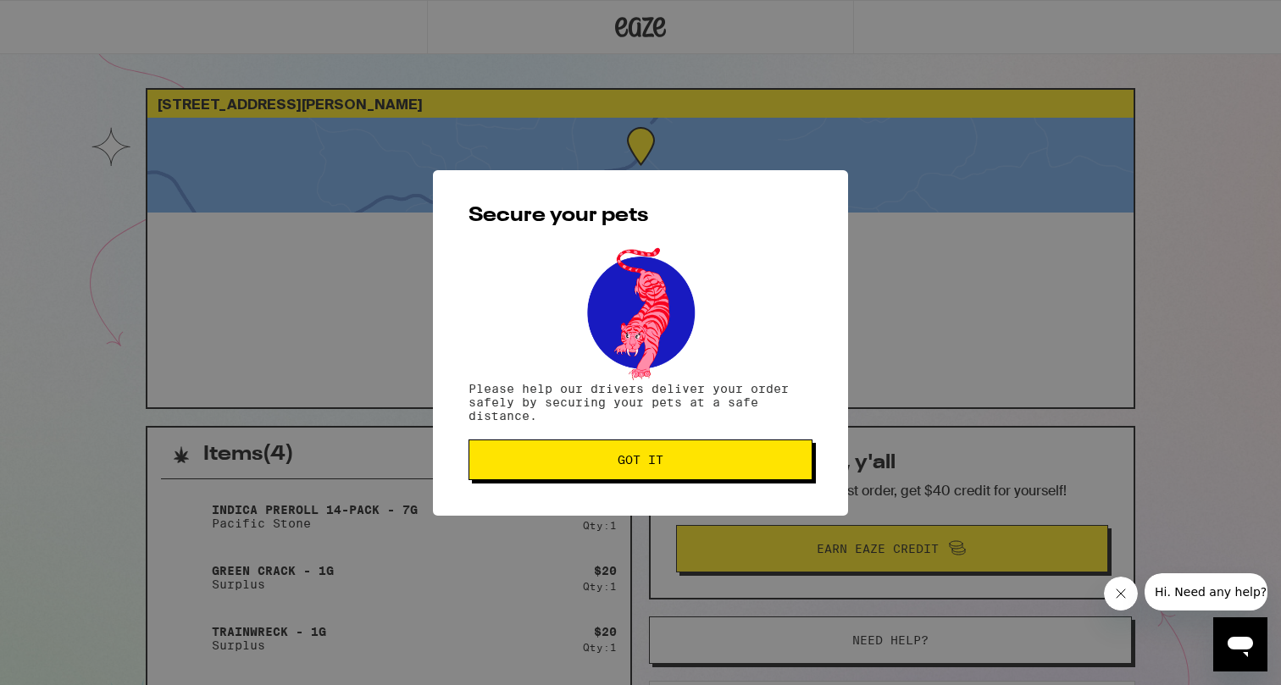
click at [710, 458] on span "Got it" at bounding box center [640, 460] width 315 height 12
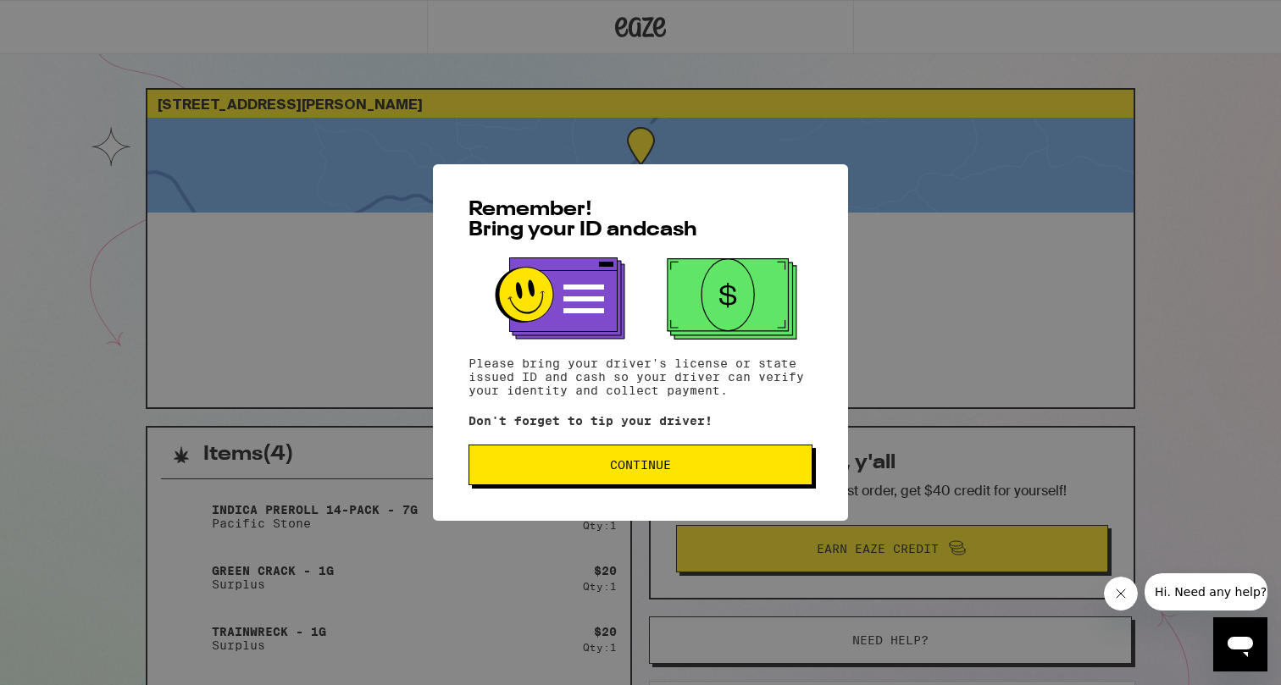
click at [670, 471] on span "Continue" at bounding box center [640, 465] width 61 height 12
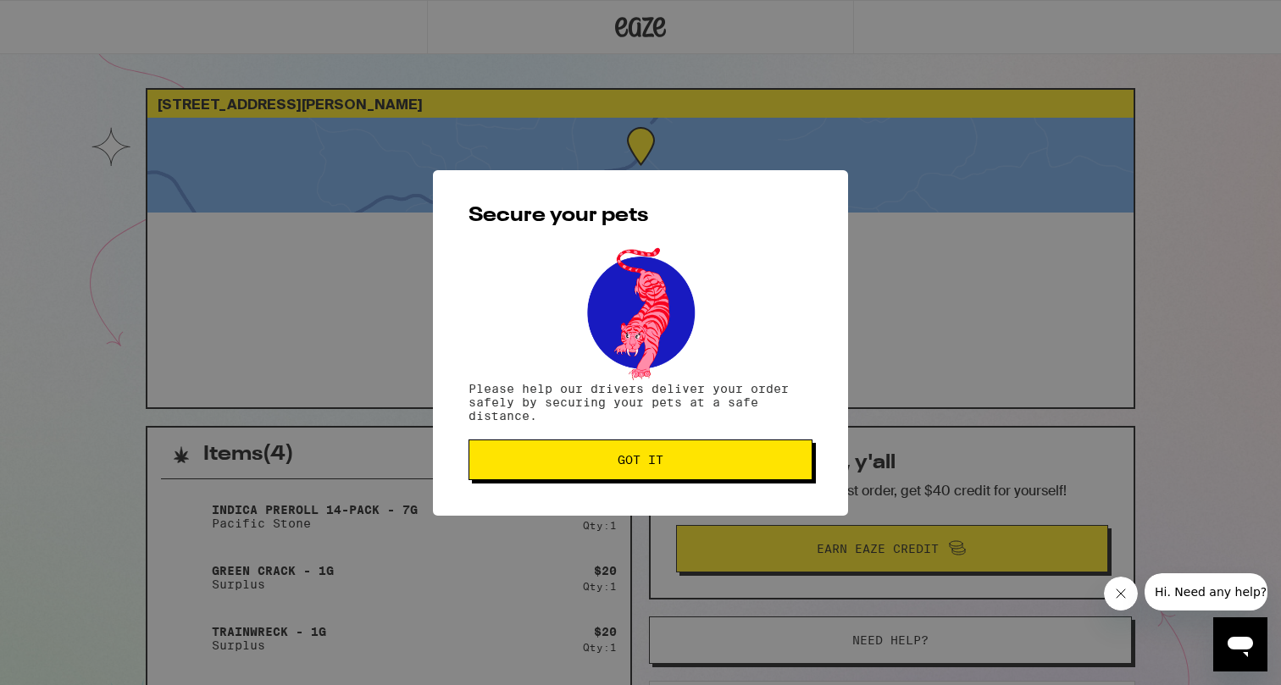
click at [670, 474] on button "Got it" at bounding box center [640, 460] width 344 height 41
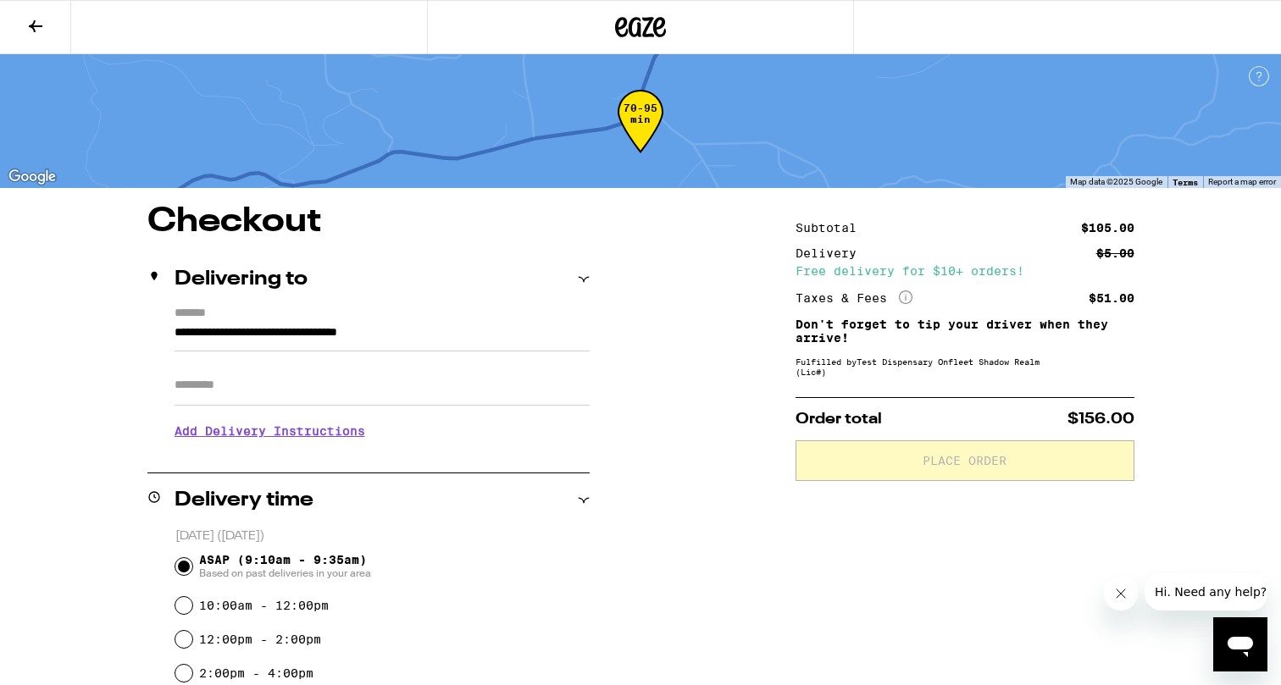
click at [391, 554] on div "ASAP (9:10am - 9:35am) Based on past deliveries in your area" at bounding box center [382, 567] width 414 height 44
click at [507, 656] on div "12:00pm - 2:00pm" at bounding box center [382, 640] width 414 height 34
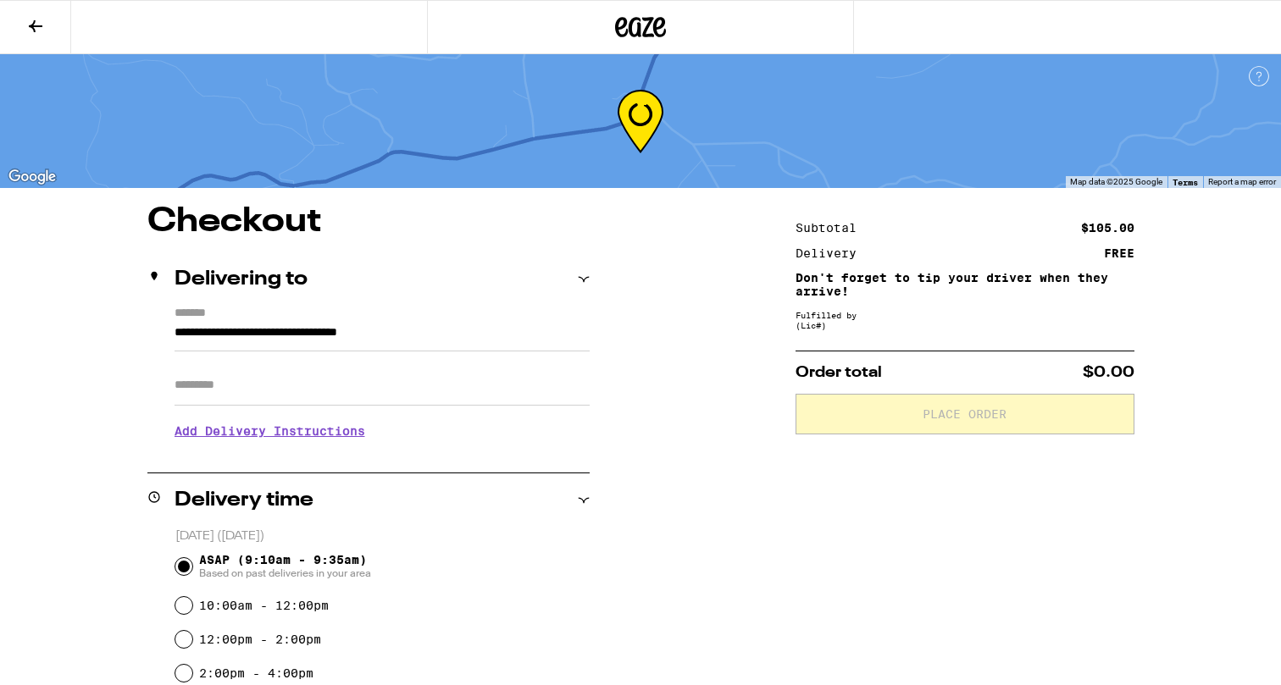
scroll to position [527, 0]
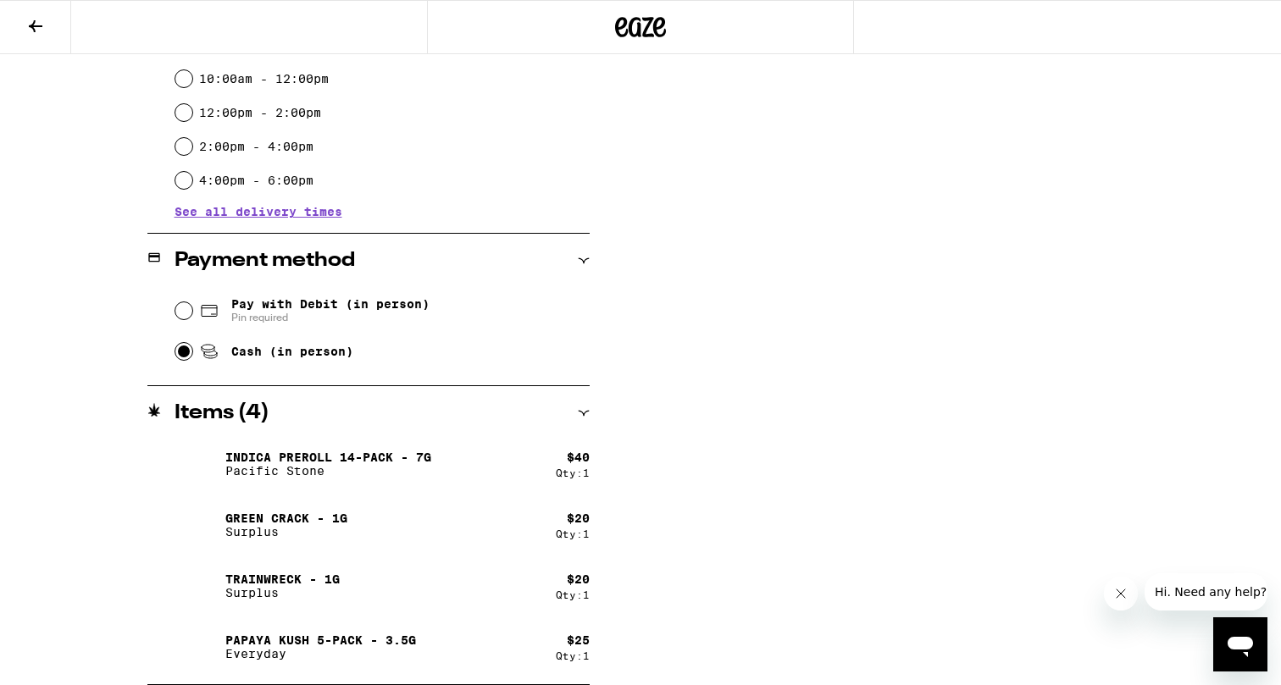
click at [184, 351] on input "Cash (in person)" at bounding box center [183, 351] width 17 height 17
radio input "true"
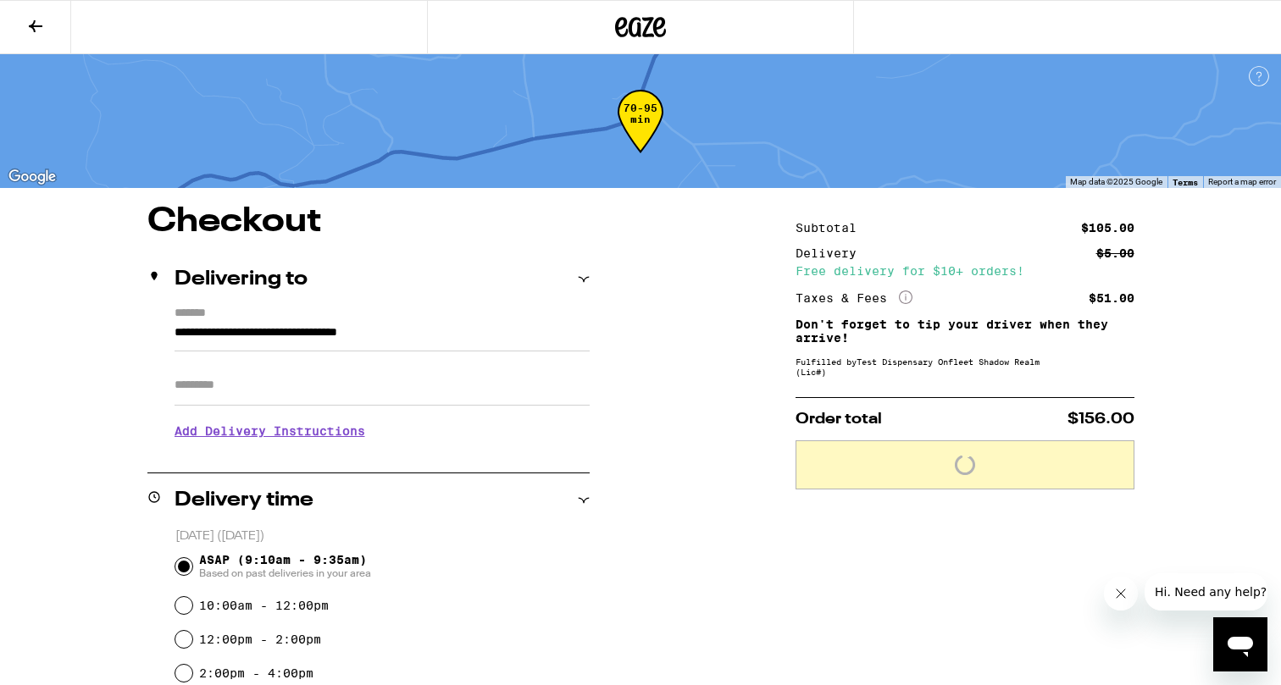
scroll to position [0, 0]
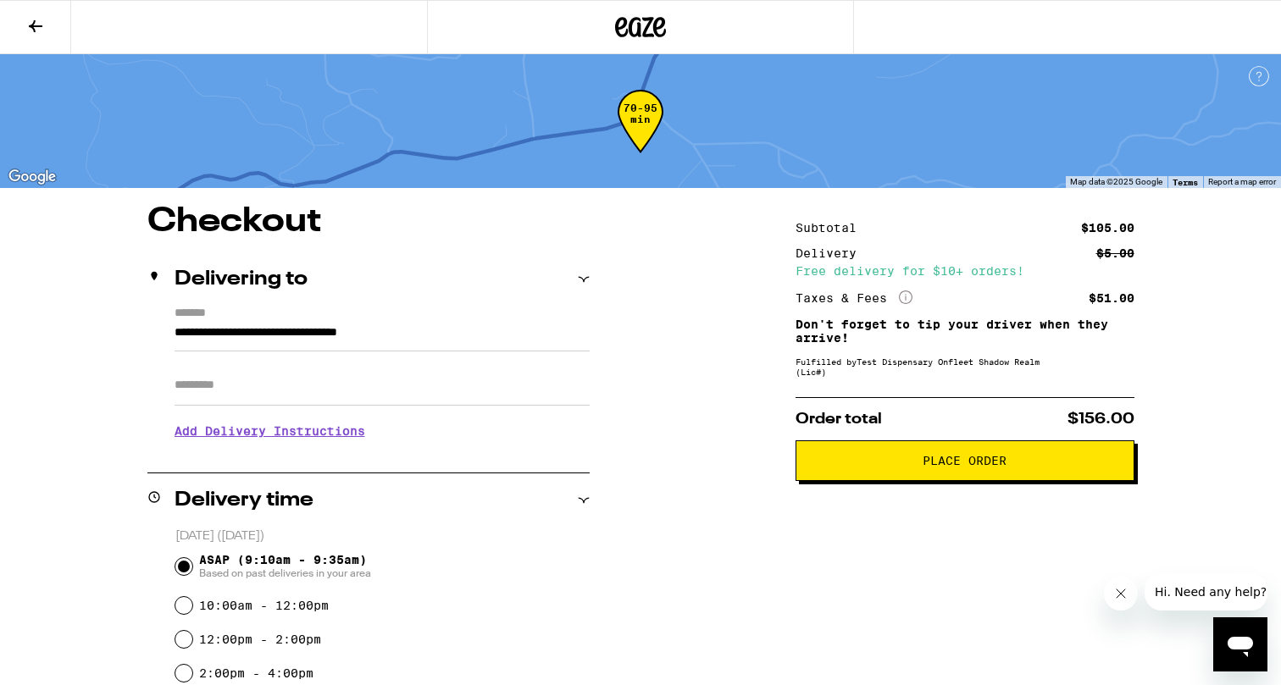
click at [968, 467] on span "Place Order" at bounding box center [964, 461] width 84 height 12
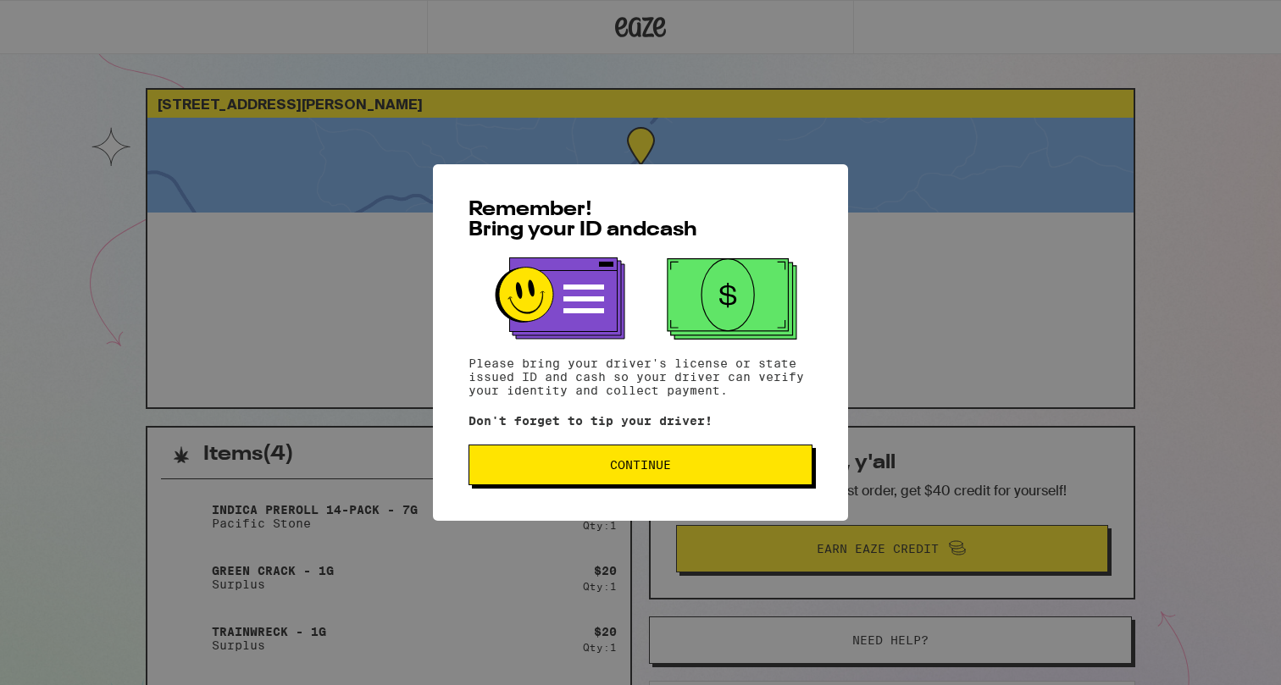
click at [739, 484] on button "Continue" at bounding box center [640, 465] width 344 height 41
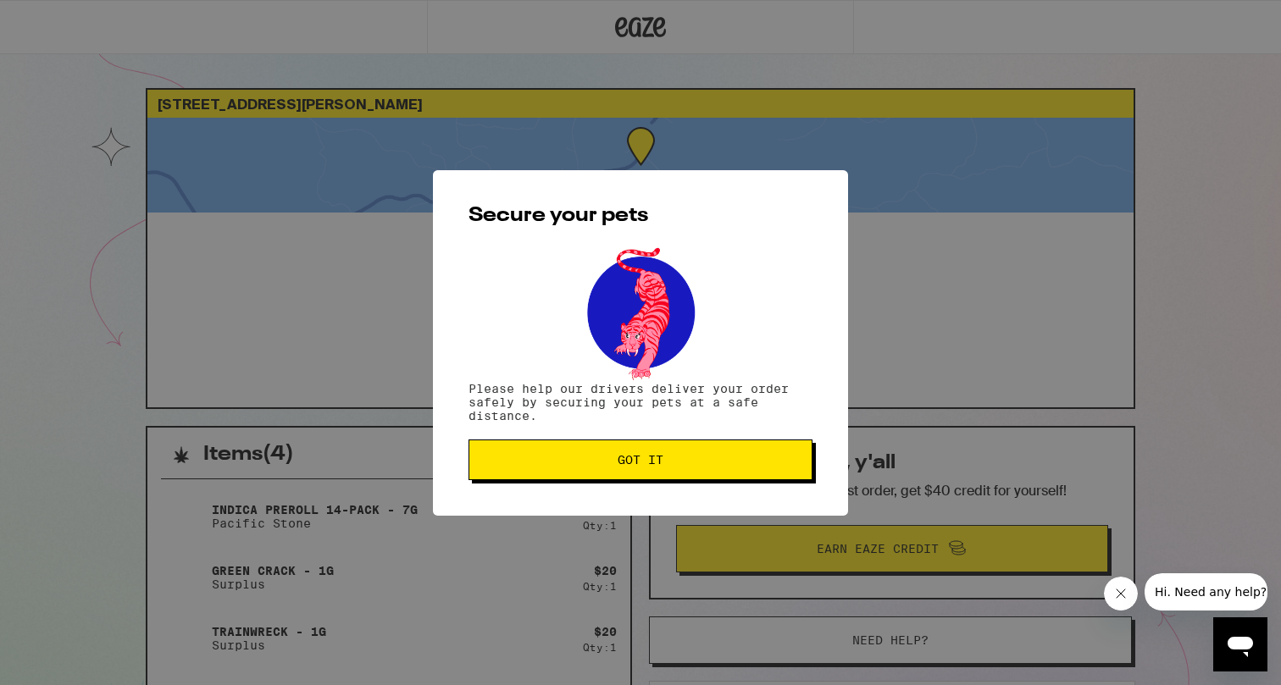
click at [741, 468] on button "Got it" at bounding box center [640, 460] width 344 height 41
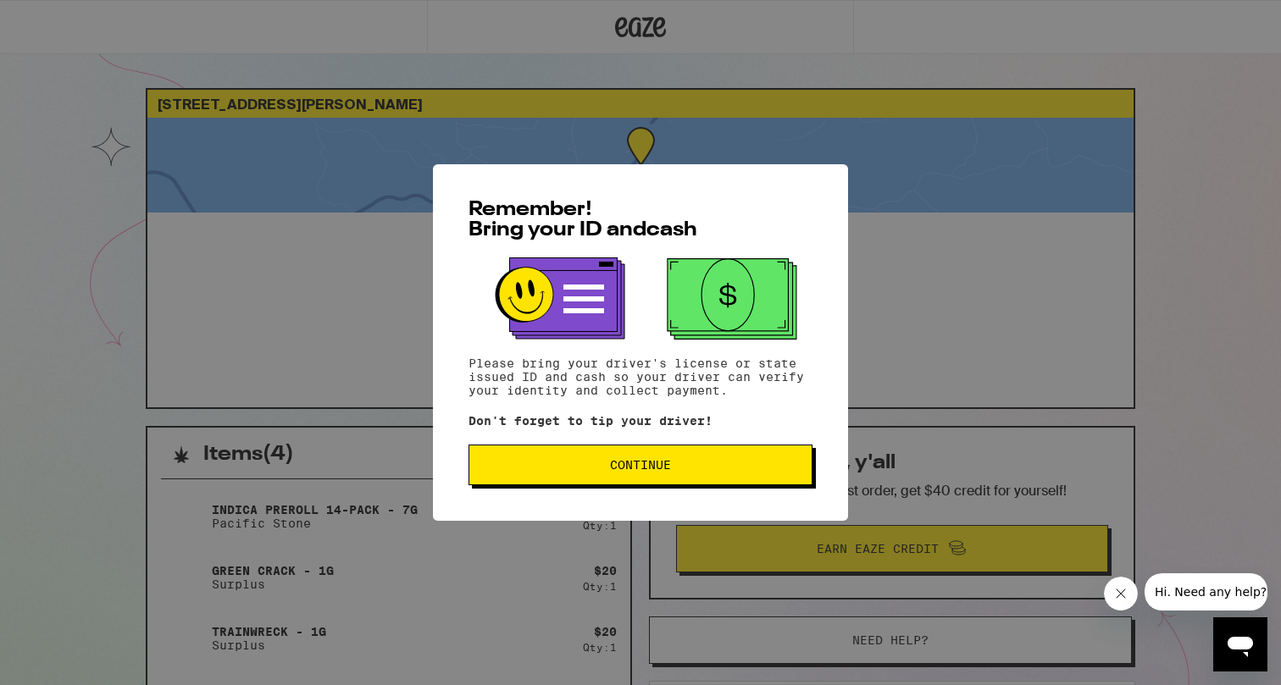
click at [657, 485] on button "Continue" at bounding box center [640, 465] width 344 height 41
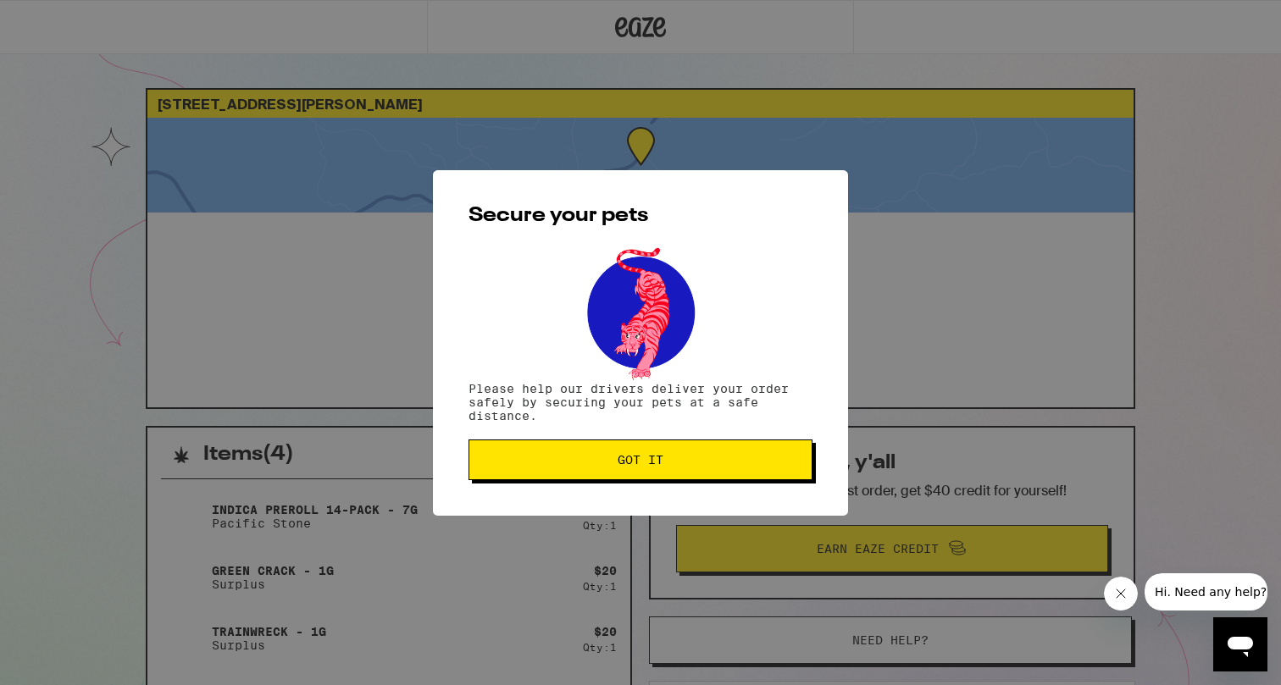
click at [662, 470] on button "Got it" at bounding box center [640, 460] width 344 height 41
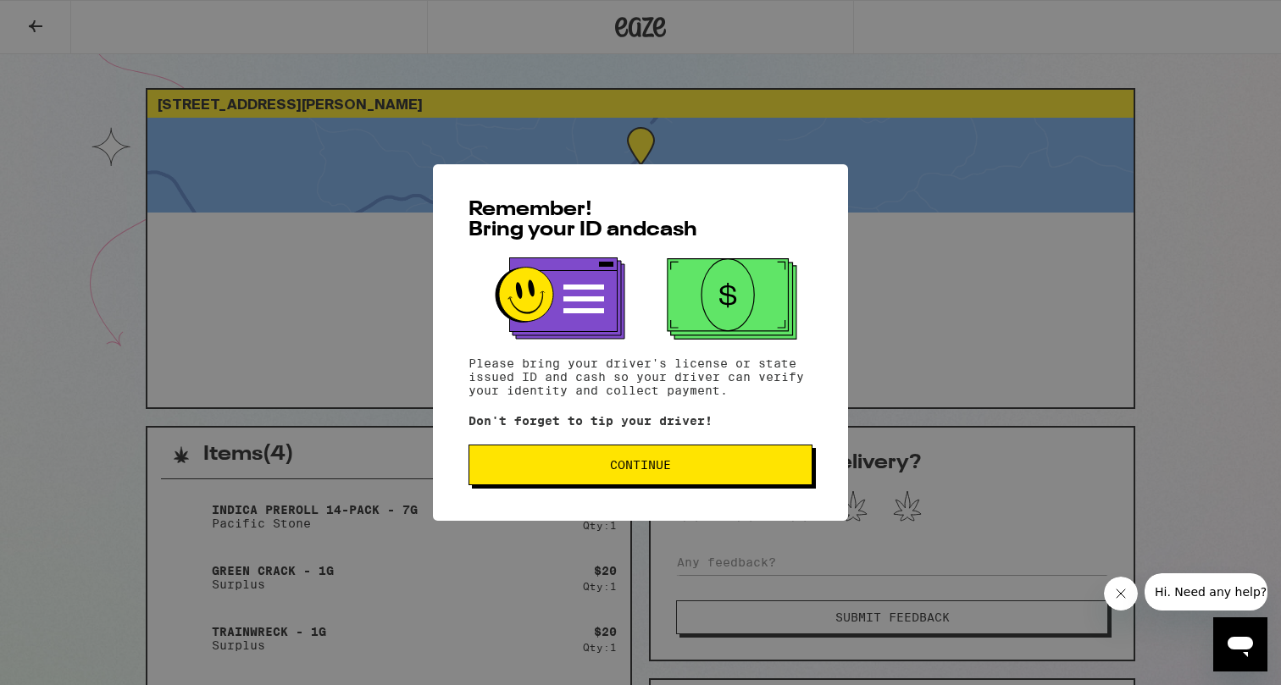
click at [540, 467] on span "Continue" at bounding box center [640, 465] width 315 height 12
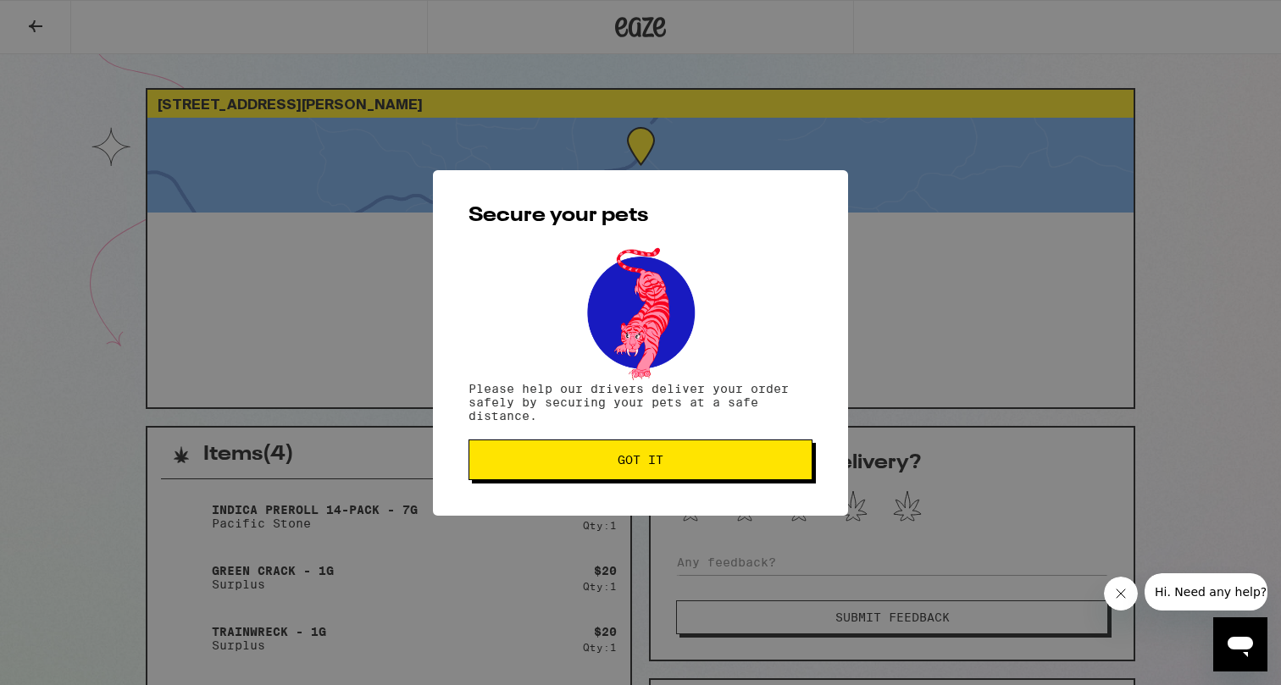
click at [540, 466] on span "Got it" at bounding box center [640, 460] width 315 height 12
